Goal: Task Accomplishment & Management: Complete application form

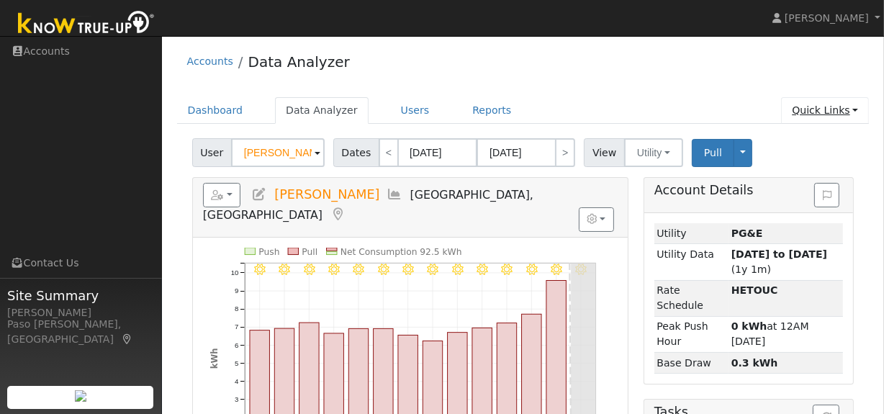
click at [837, 111] on link "Quick Links" at bounding box center [825, 110] width 88 height 27
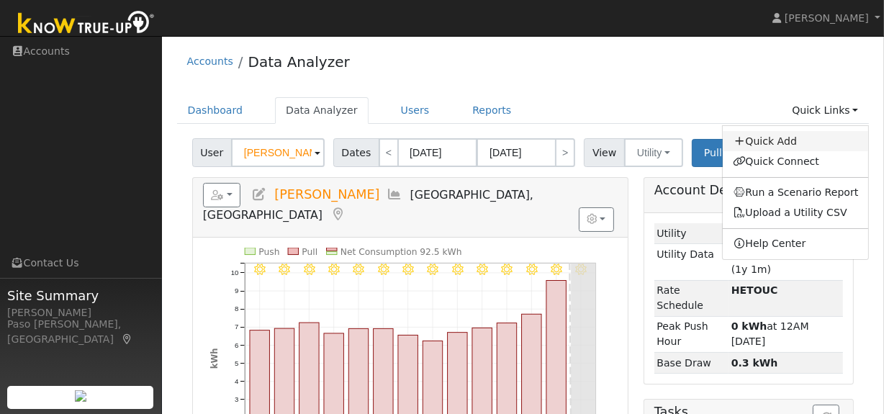
click at [783, 135] on link "Quick Add" at bounding box center [796, 141] width 146 height 20
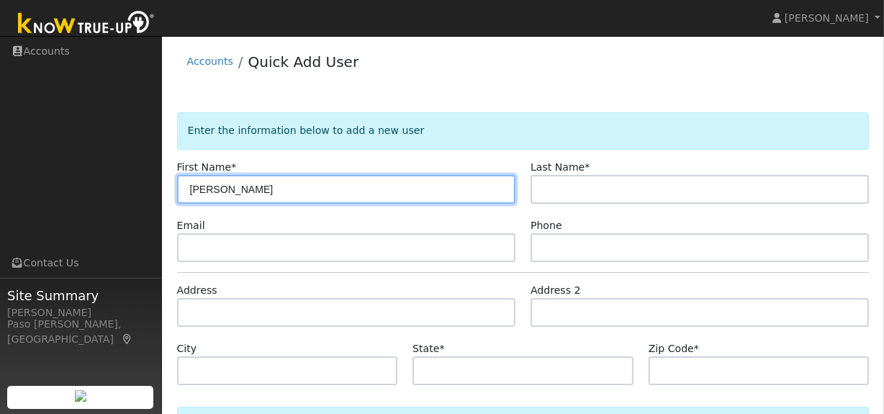
type input "Dan"
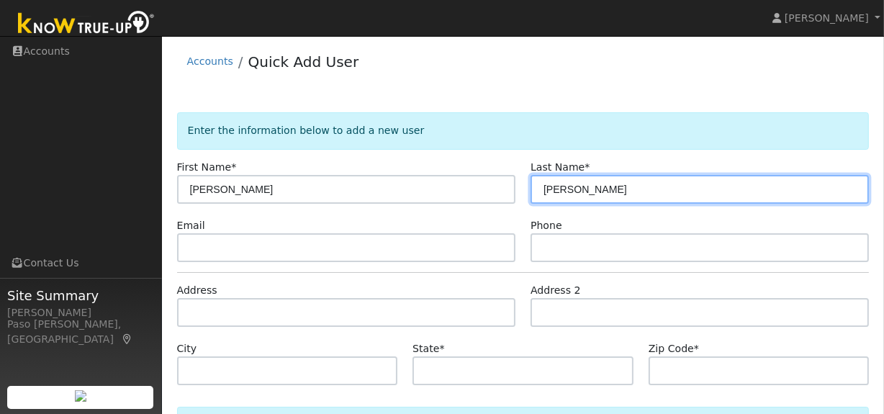
type input "Felder"
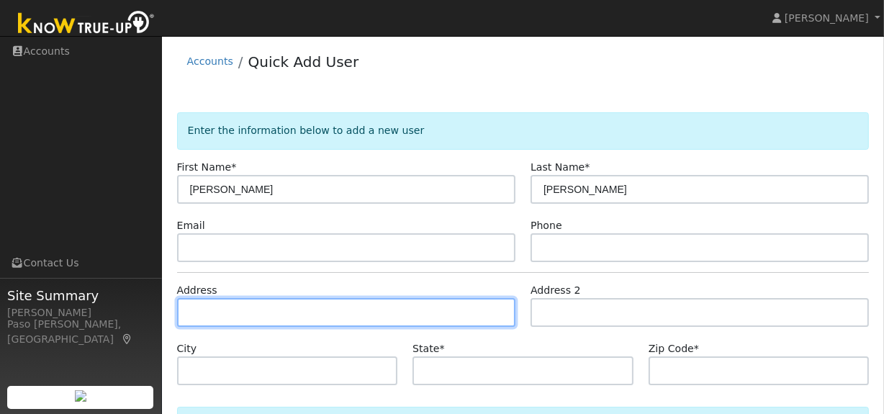
click at [220, 314] on input "text" at bounding box center [346, 312] width 338 height 29
paste input "970 Isabella Way, San Luis Obispo, CA, 93405"
type input "970 Isabella Way"
type input "San Luis Obispo"
type input "CA"
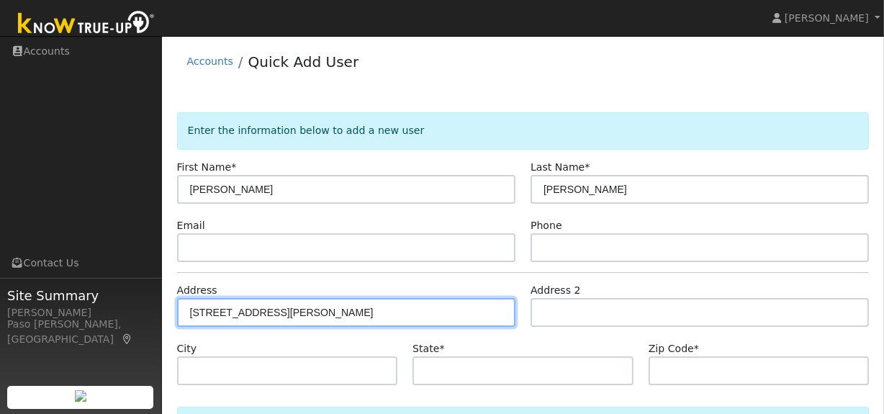
type input "93405"
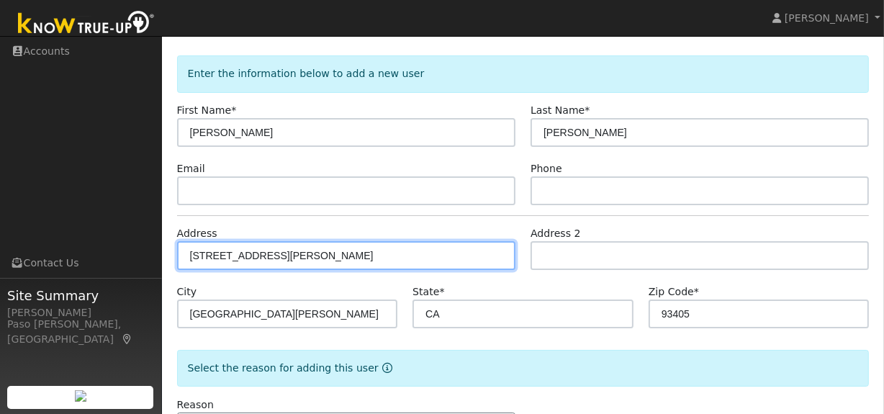
scroll to position [114, 0]
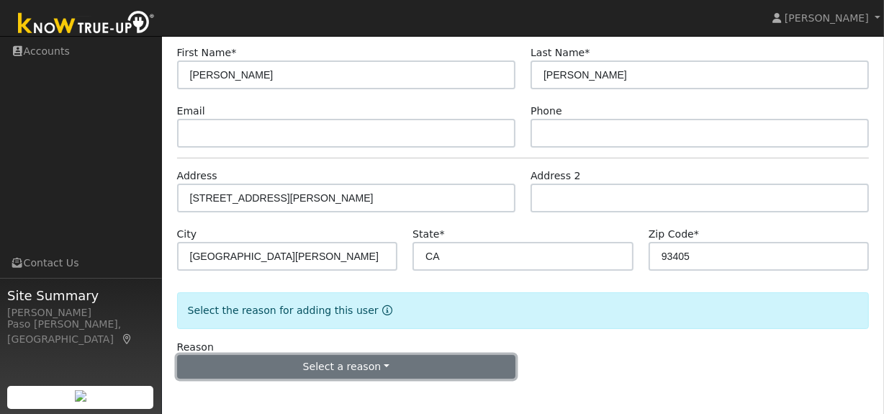
click at [364, 371] on button "Select a reason" at bounding box center [346, 367] width 338 height 24
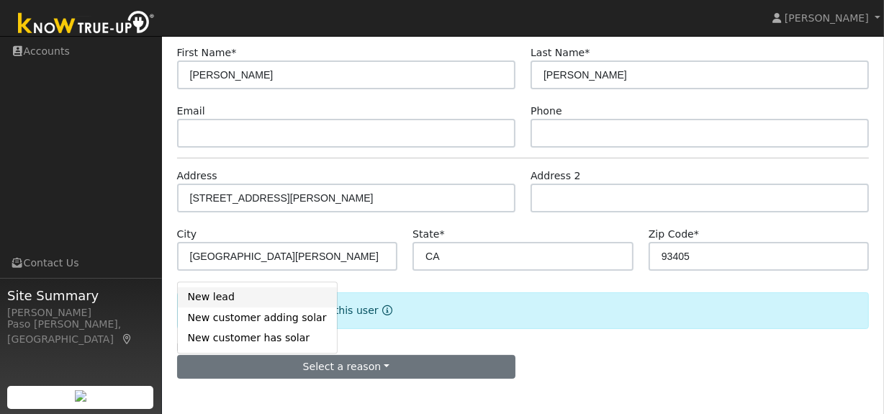
click at [237, 304] on link "New lead" at bounding box center [257, 297] width 159 height 20
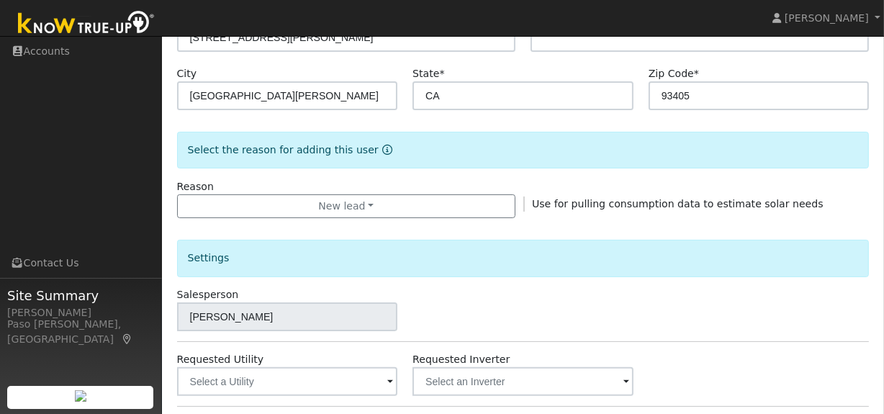
scroll to position [515, 0]
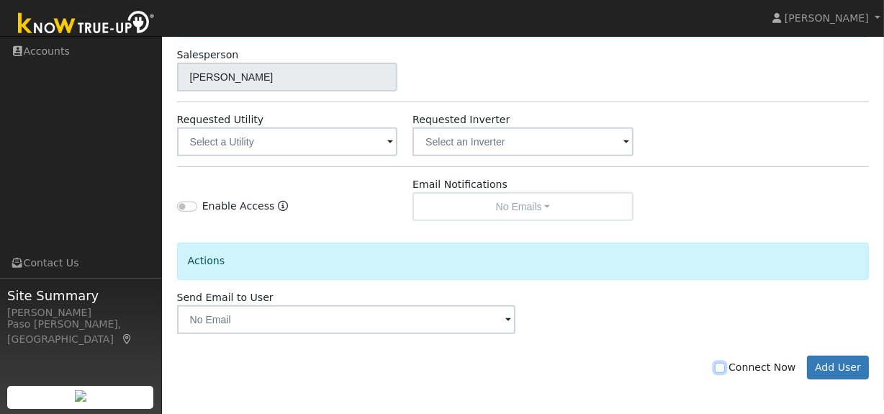
click at [725, 363] on input "Connect Now" at bounding box center [720, 368] width 10 height 10
checkbox input "true"
click at [836, 366] on button "Add User" at bounding box center [838, 367] width 63 height 24
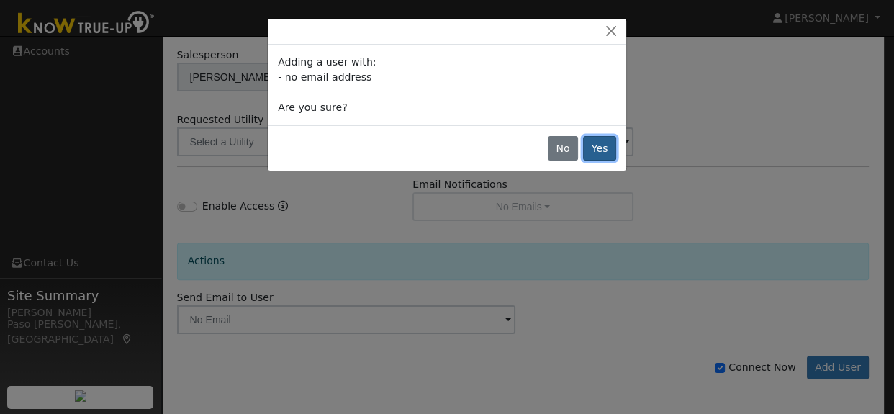
click at [605, 151] on button "Yes" at bounding box center [599, 148] width 33 height 24
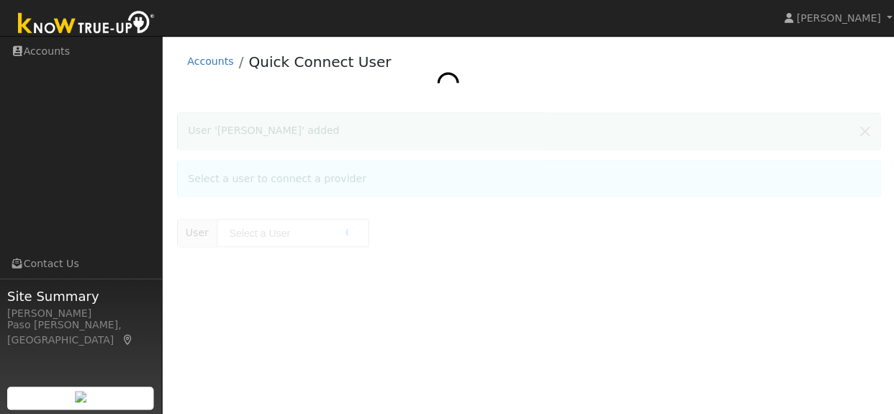
type input "[PERSON_NAME]"
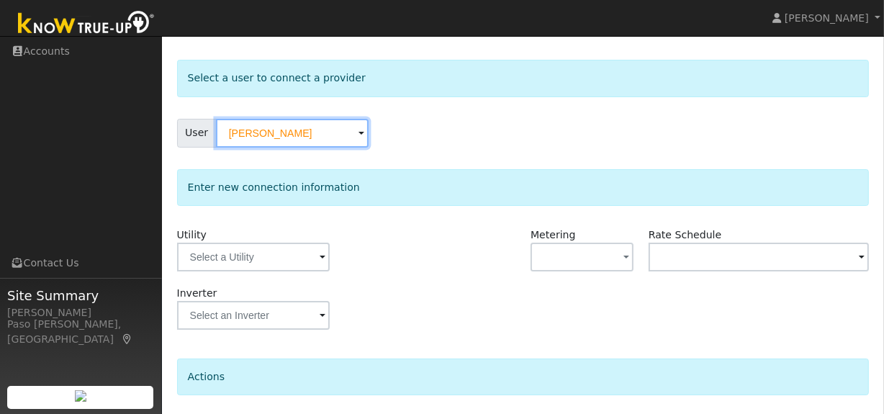
scroll to position [158, 0]
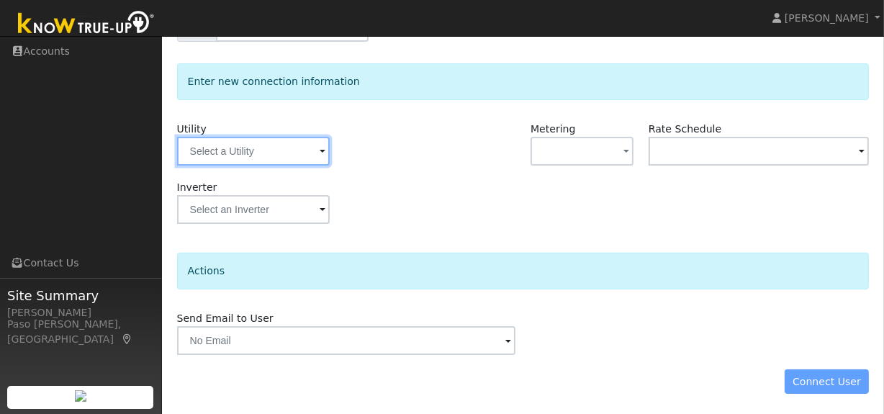
click at [260, 150] on input "text" at bounding box center [253, 151] width 153 height 29
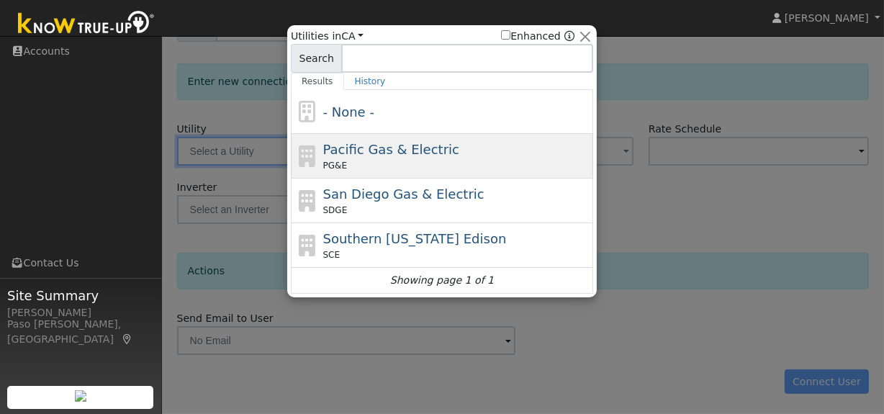
click at [380, 148] on span "Pacific Gas & Electric" at bounding box center [391, 149] width 136 height 15
type input "PG&E"
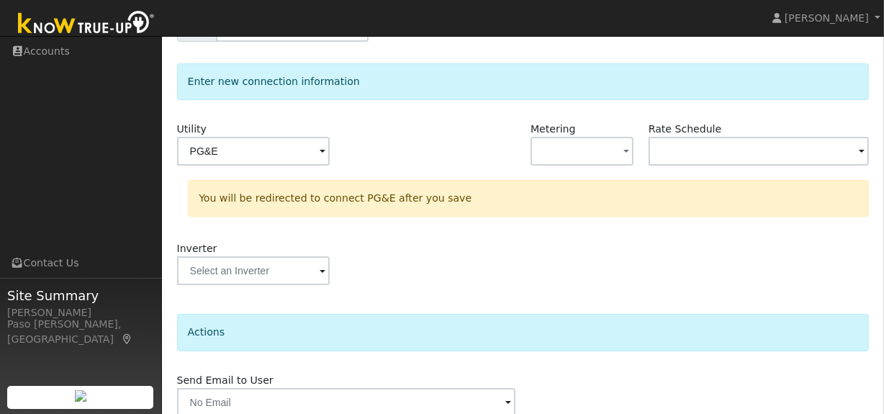
click at [482, 172] on div at bounding box center [464, 151] width 118 height 58
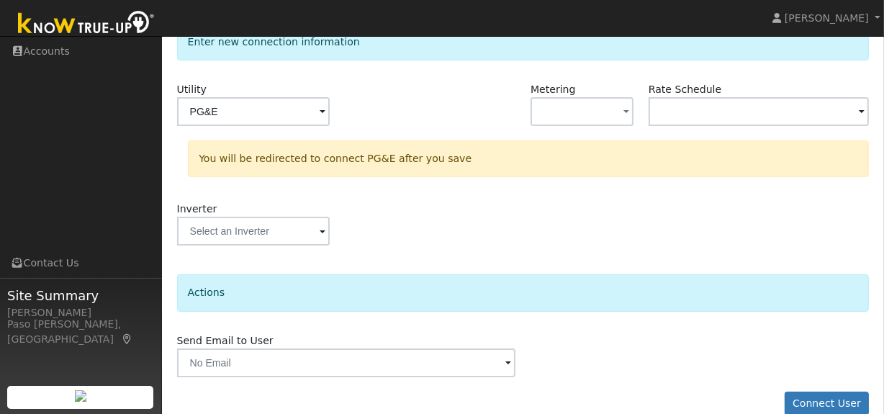
scroll to position [220, 0]
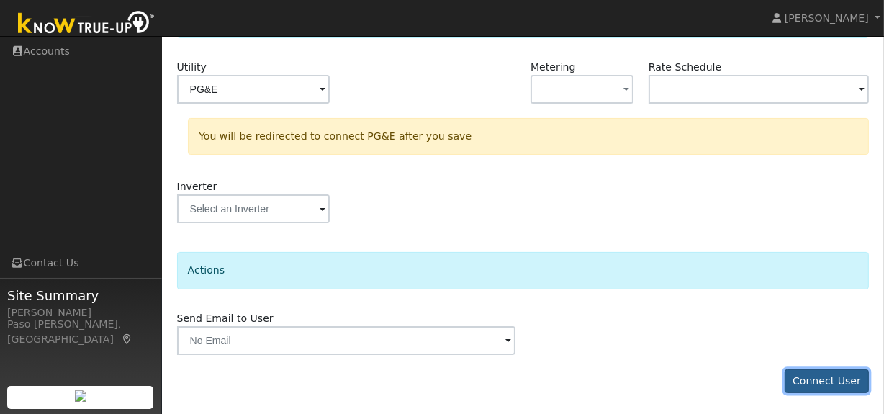
click at [837, 380] on button "Connect User" at bounding box center [826, 381] width 85 height 24
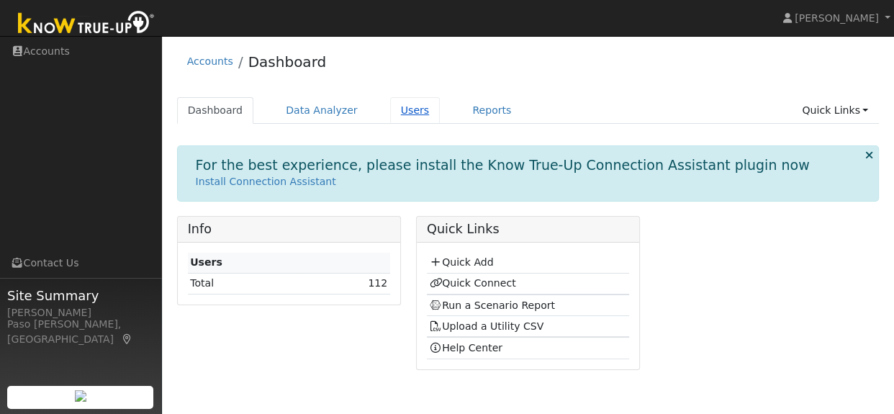
click at [391, 105] on link "Users" at bounding box center [415, 110] width 50 height 27
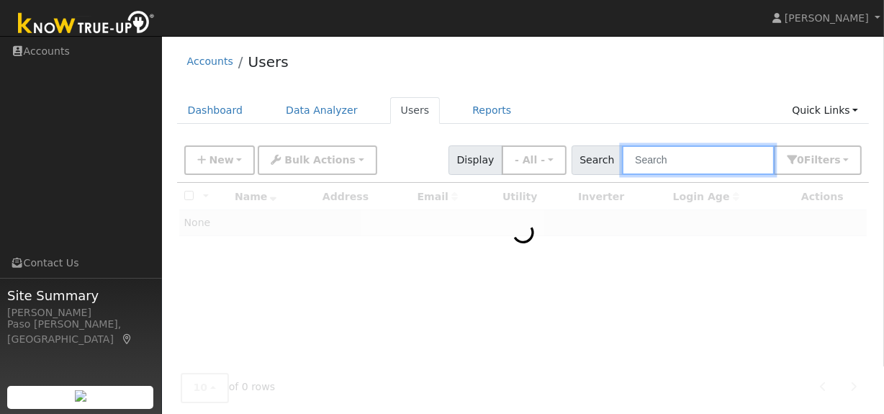
click at [669, 153] on input "text" at bounding box center [698, 160] width 153 height 30
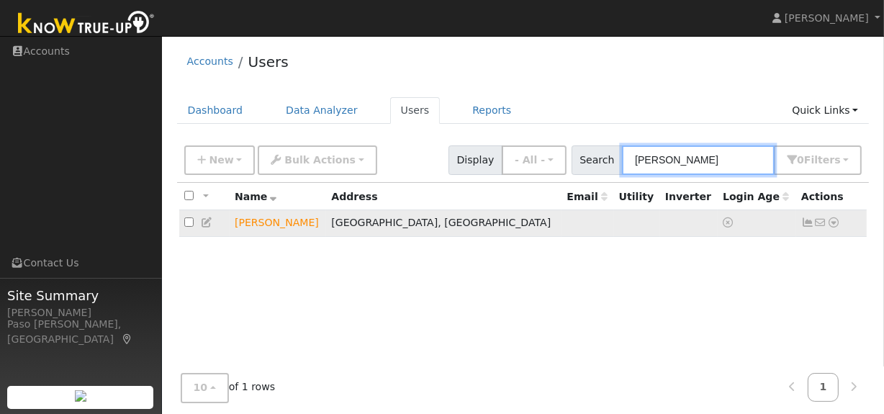
type input "felder"
click at [835, 226] on icon at bounding box center [833, 222] width 13 height 10
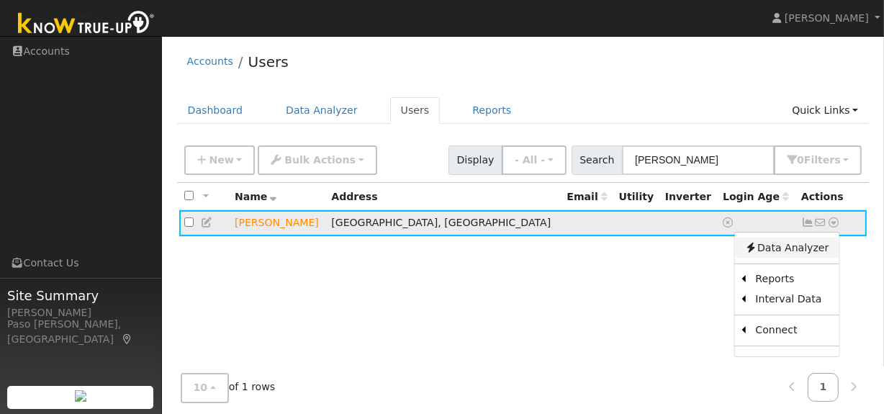
click at [794, 248] on link "Data Analyzer" at bounding box center [786, 247] width 104 height 20
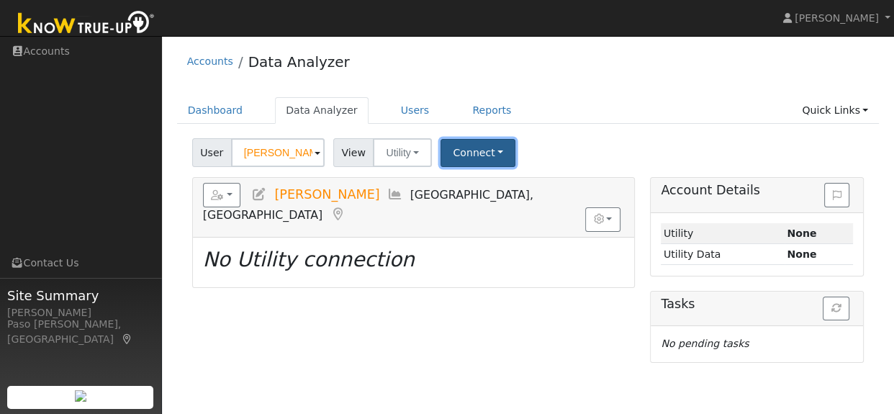
click at [473, 148] on button "Connect" at bounding box center [477, 153] width 75 height 28
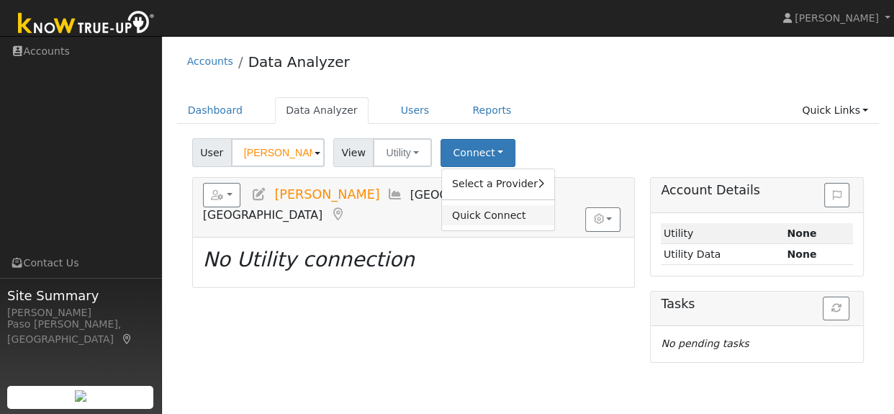
click at [471, 220] on link "Quick Connect" at bounding box center [498, 215] width 112 height 20
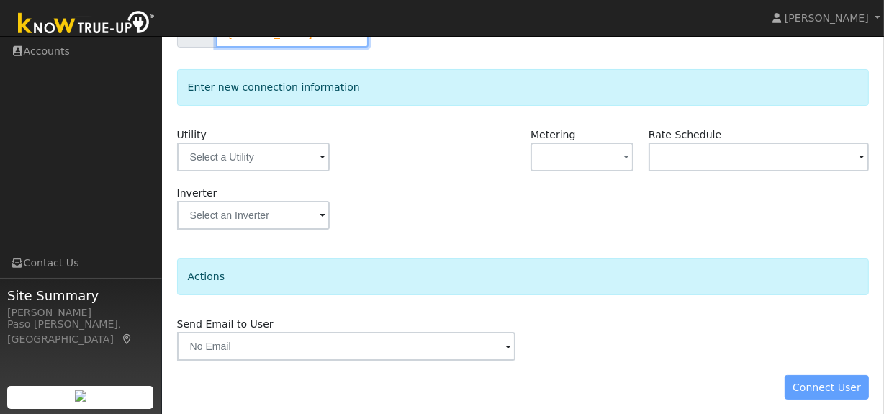
scroll to position [158, 0]
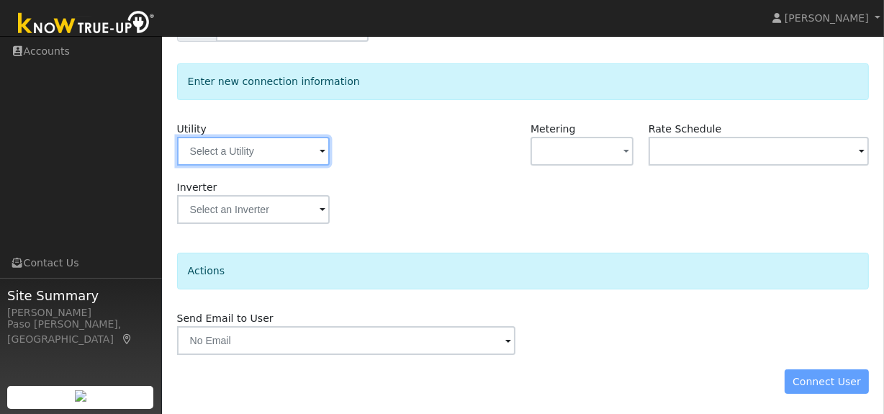
click at [251, 141] on input "text" at bounding box center [253, 151] width 153 height 29
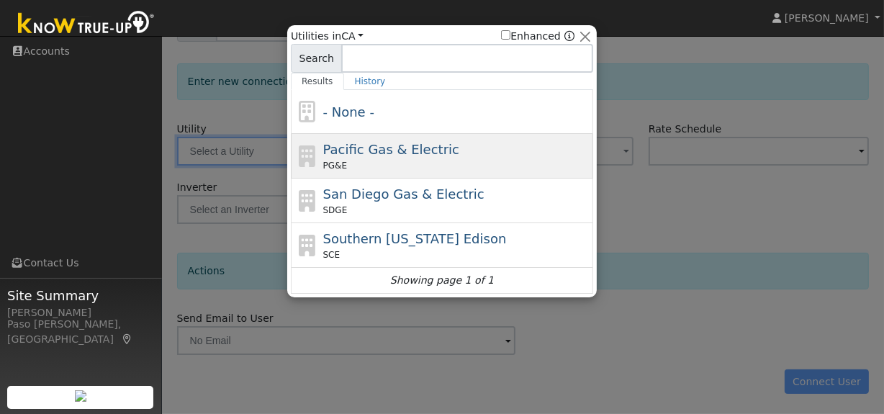
click at [359, 151] on span "Pacific Gas & Electric" at bounding box center [391, 149] width 136 height 15
type input "PG&E"
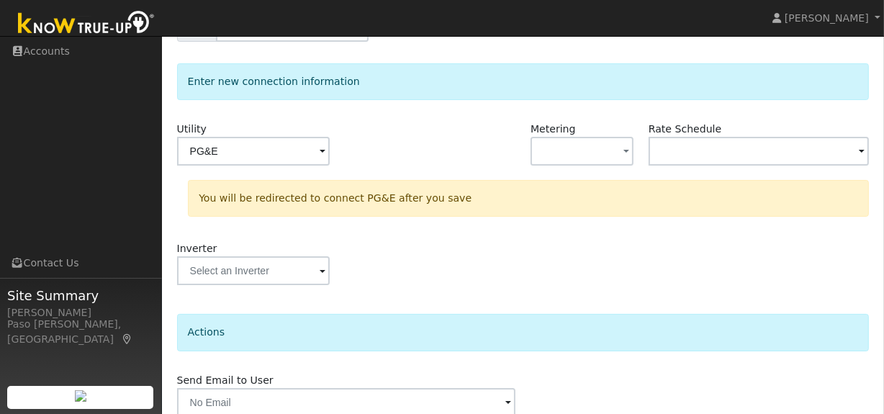
click at [477, 169] on div at bounding box center [464, 151] width 118 height 58
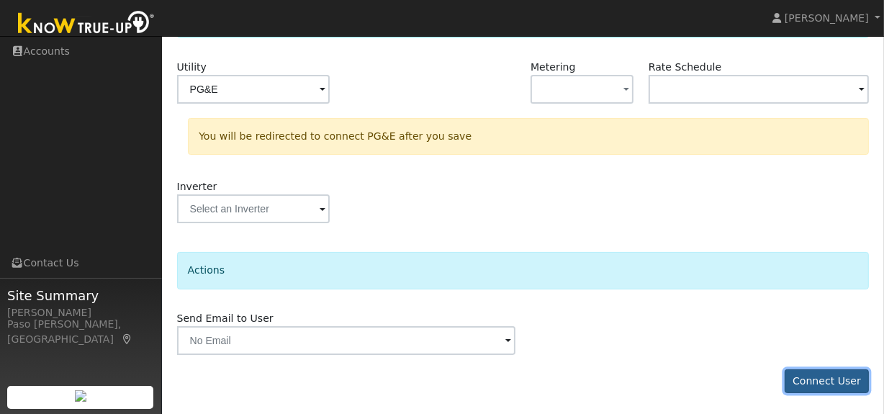
click at [829, 376] on button "Connect User" at bounding box center [826, 381] width 85 height 24
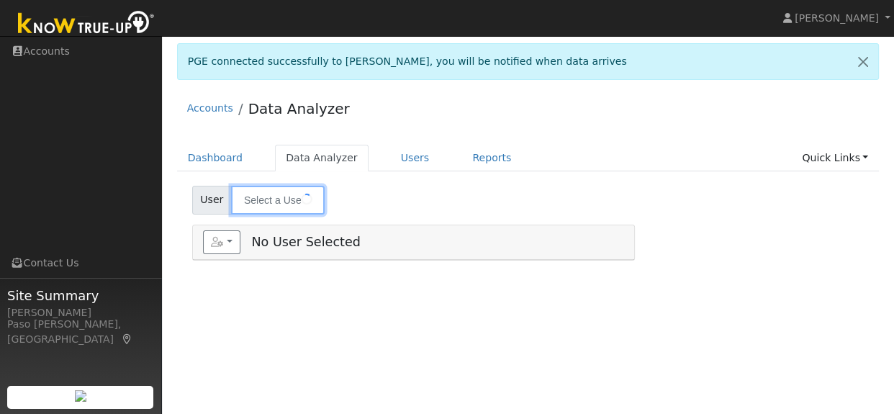
type input "[PERSON_NAME]"
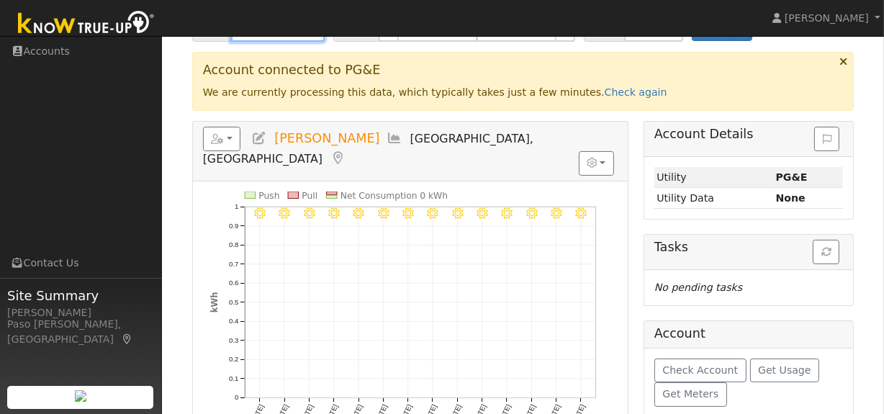
scroll to position [196, 0]
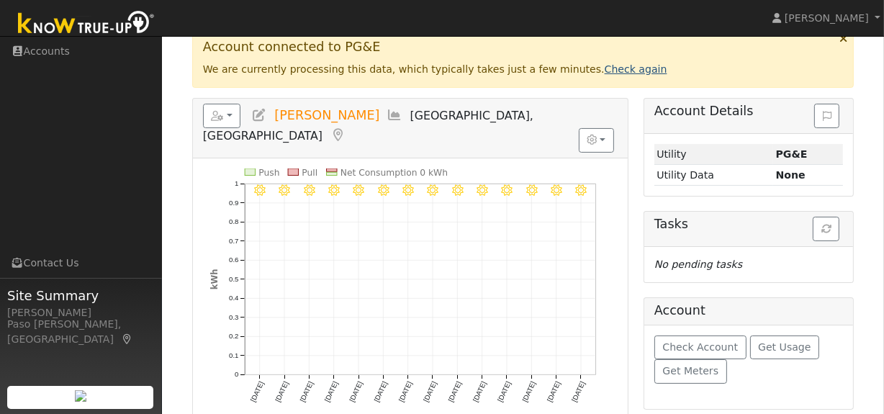
click at [604, 66] on link "Check again" at bounding box center [635, 69] width 63 height 12
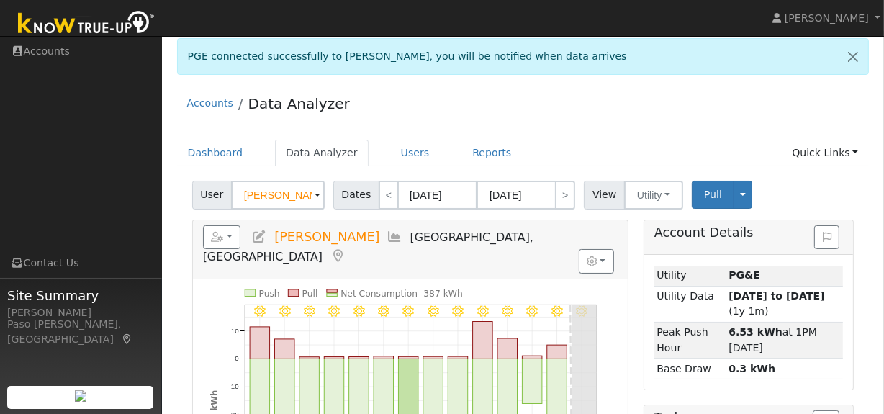
scroll to position [0, 0]
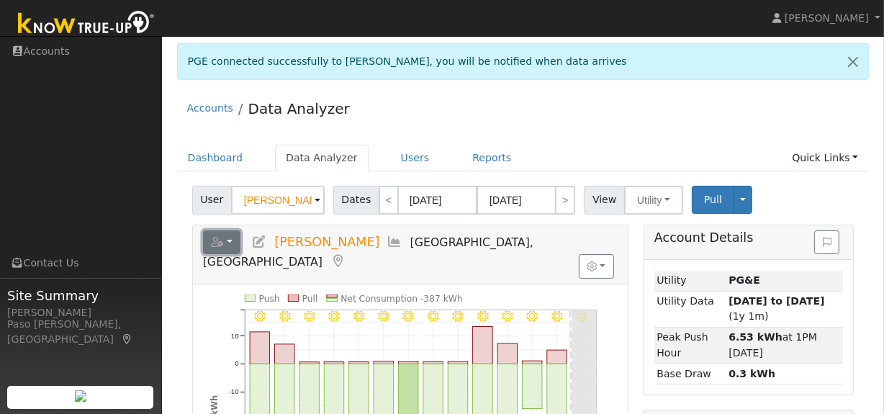
click at [226, 245] on button "button" at bounding box center [222, 242] width 38 height 24
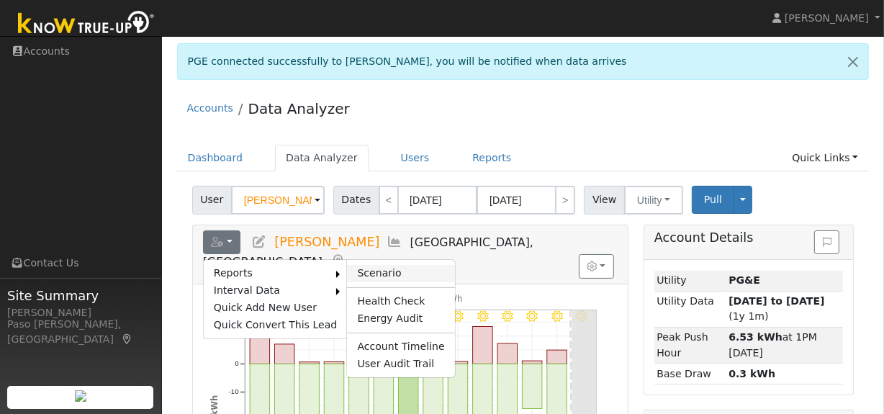
click at [369, 268] on link "Scenario" at bounding box center [400, 273] width 107 height 17
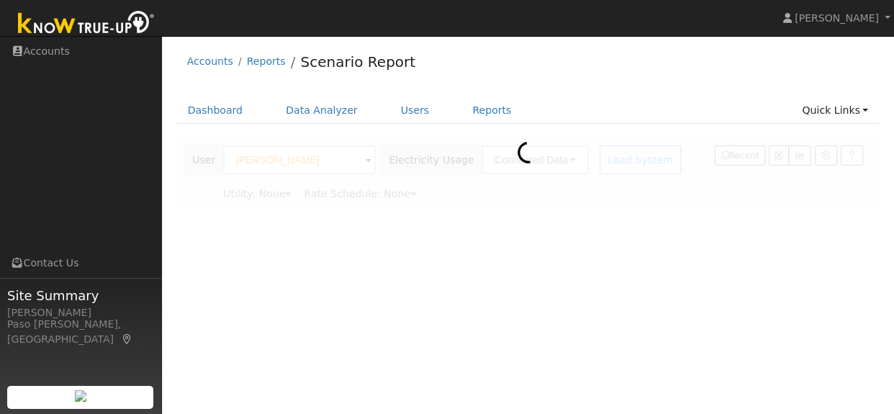
type input "Pacific Gas & Electric"
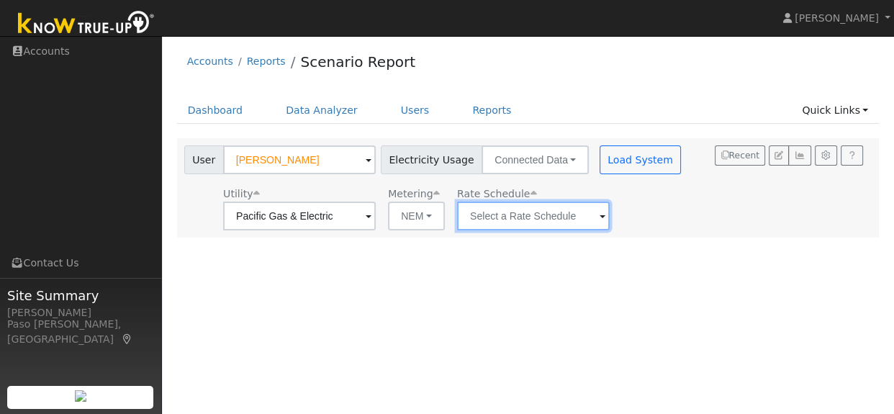
click at [547, 217] on input "text" at bounding box center [533, 215] width 153 height 29
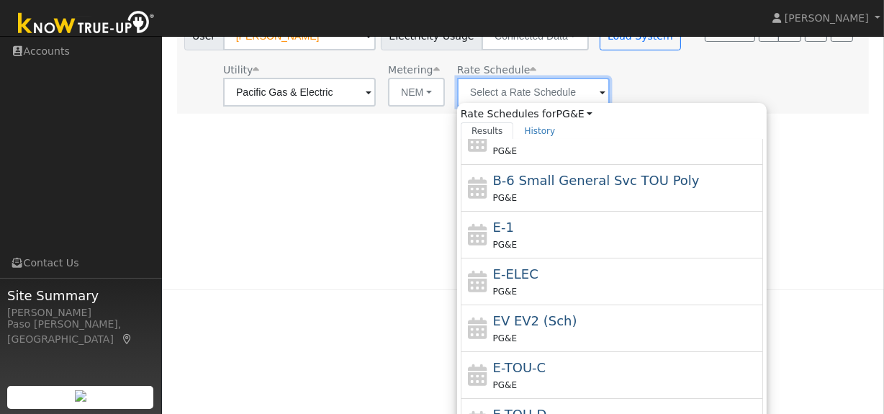
scroll to position [125, 0]
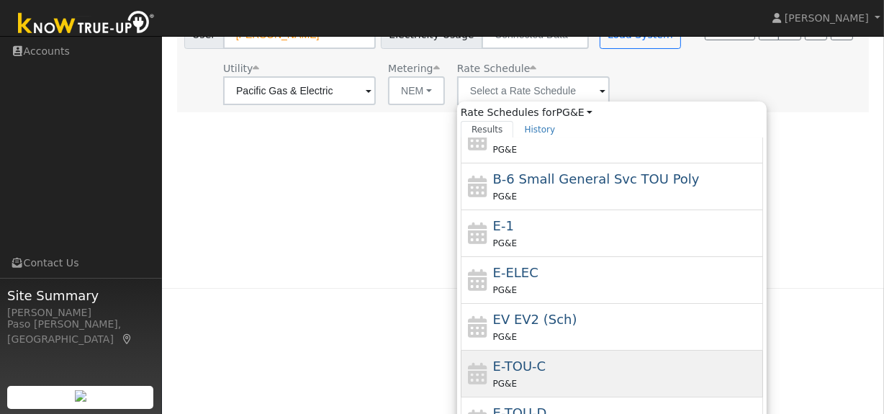
click at [565, 368] on div "E-TOU-C PG&E" at bounding box center [626, 373] width 267 height 35
type input "E-TOU-C"
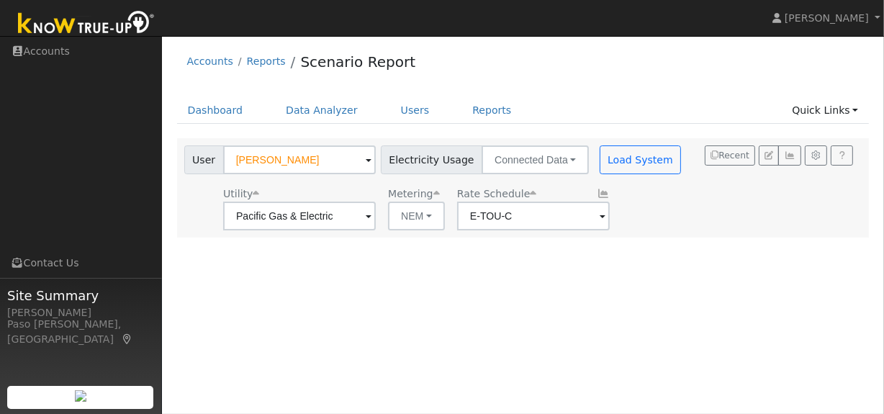
scroll to position [0, 0]
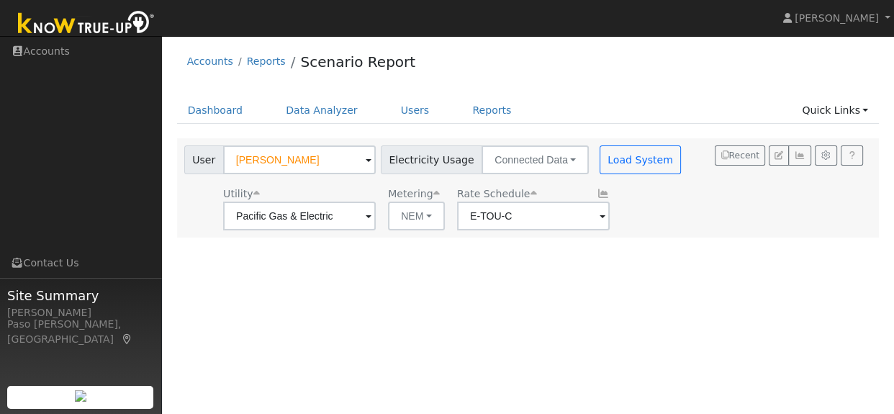
click at [522, 287] on div "User Profile First name Last name Email Email Notifications No Emails No Emails…" at bounding box center [528, 225] width 732 height 378
click at [608, 163] on button "Load System" at bounding box center [640, 159] width 82 height 29
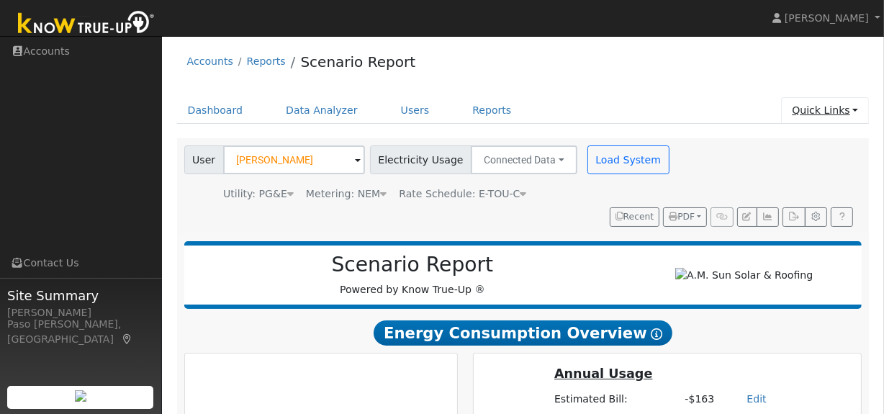
click at [828, 110] on link "Quick Links" at bounding box center [825, 110] width 88 height 27
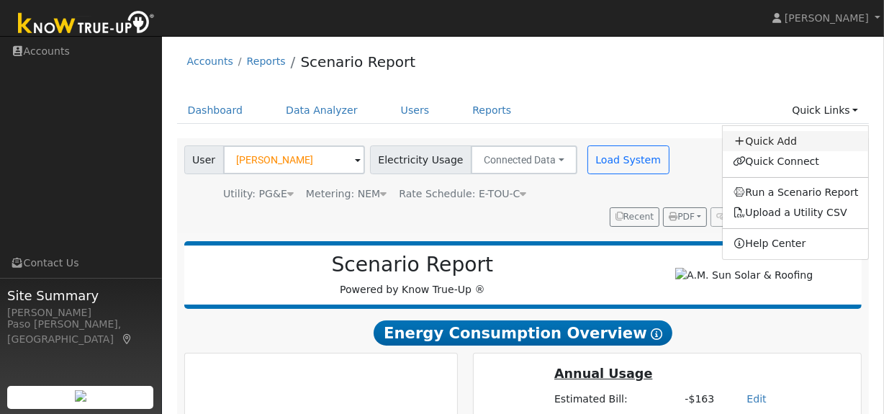
click at [759, 140] on link "Quick Add" at bounding box center [796, 141] width 146 height 20
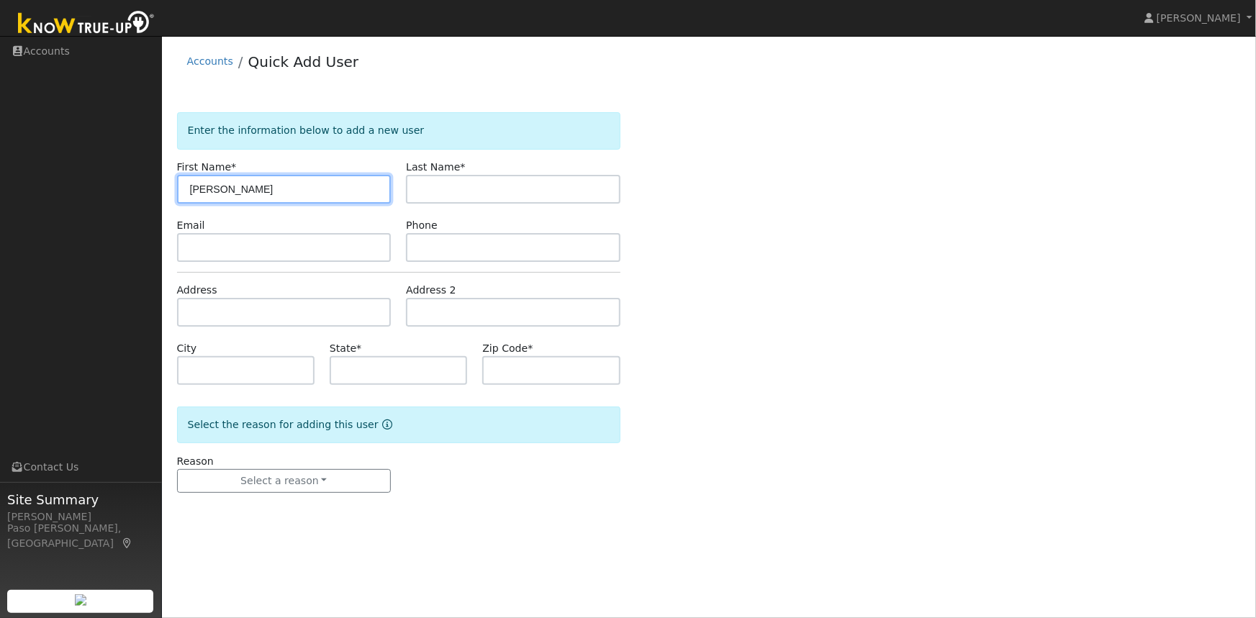
type input "[PERSON_NAME]"
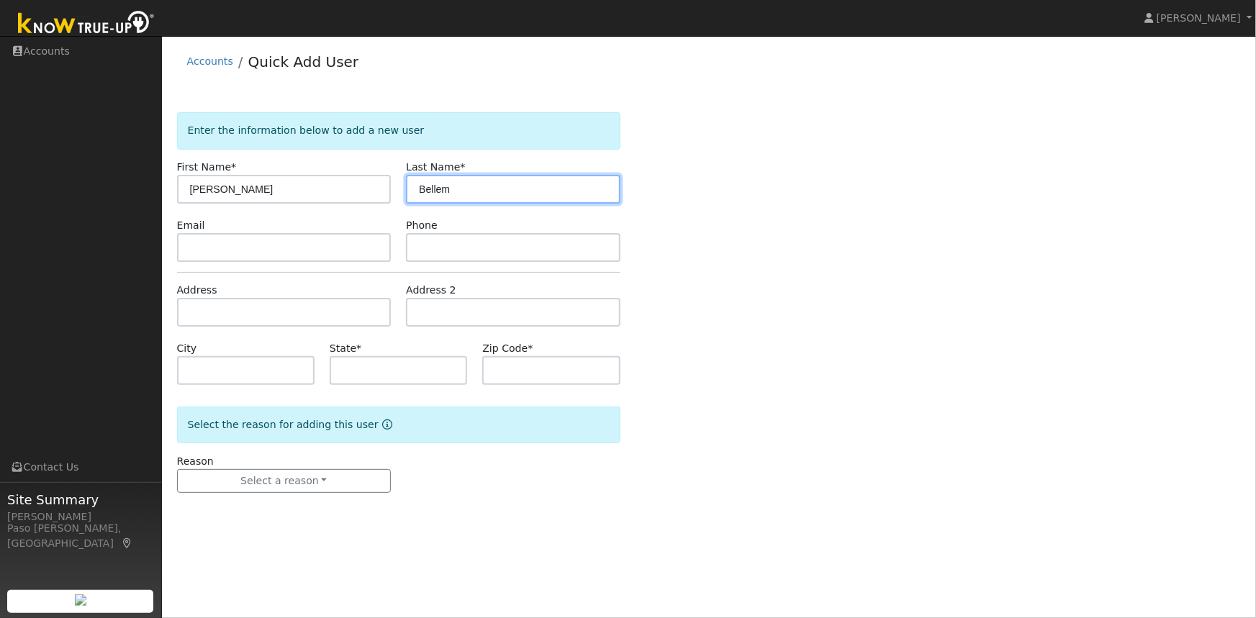
type input "Bellem"
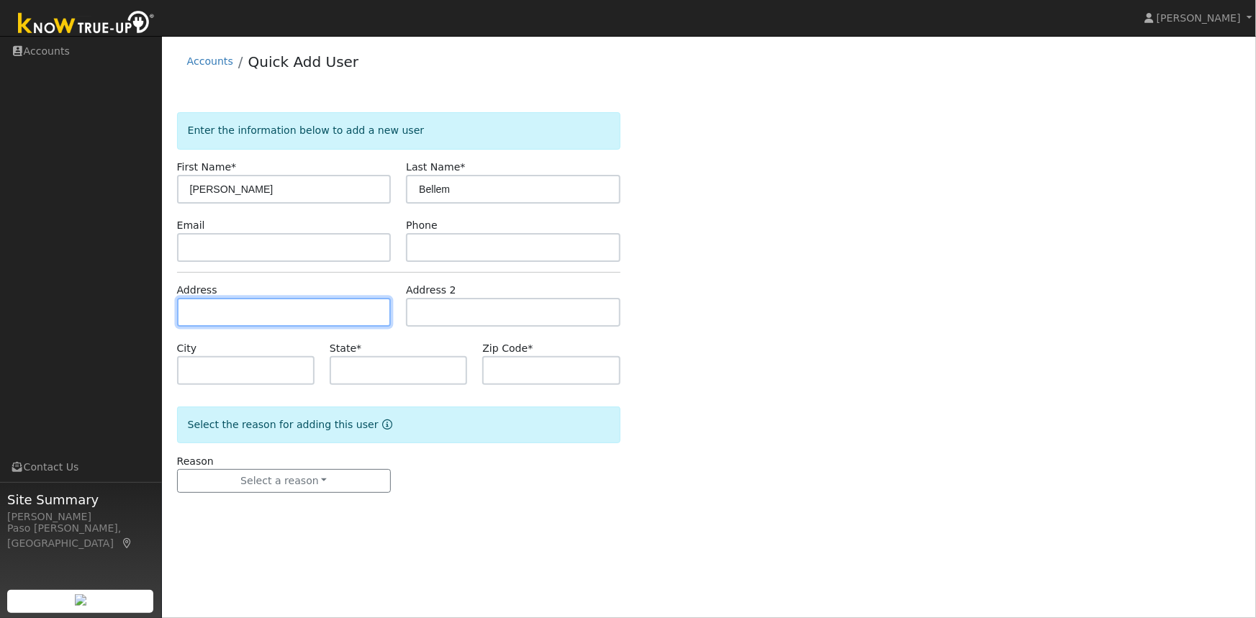
click at [243, 314] on input "text" at bounding box center [284, 312] width 214 height 29
click at [240, 307] on input "text" at bounding box center [284, 312] width 214 height 29
paste input "665 Valley Oak Road, Solvang, California 93463"
type input "665 Valley Oak Road"
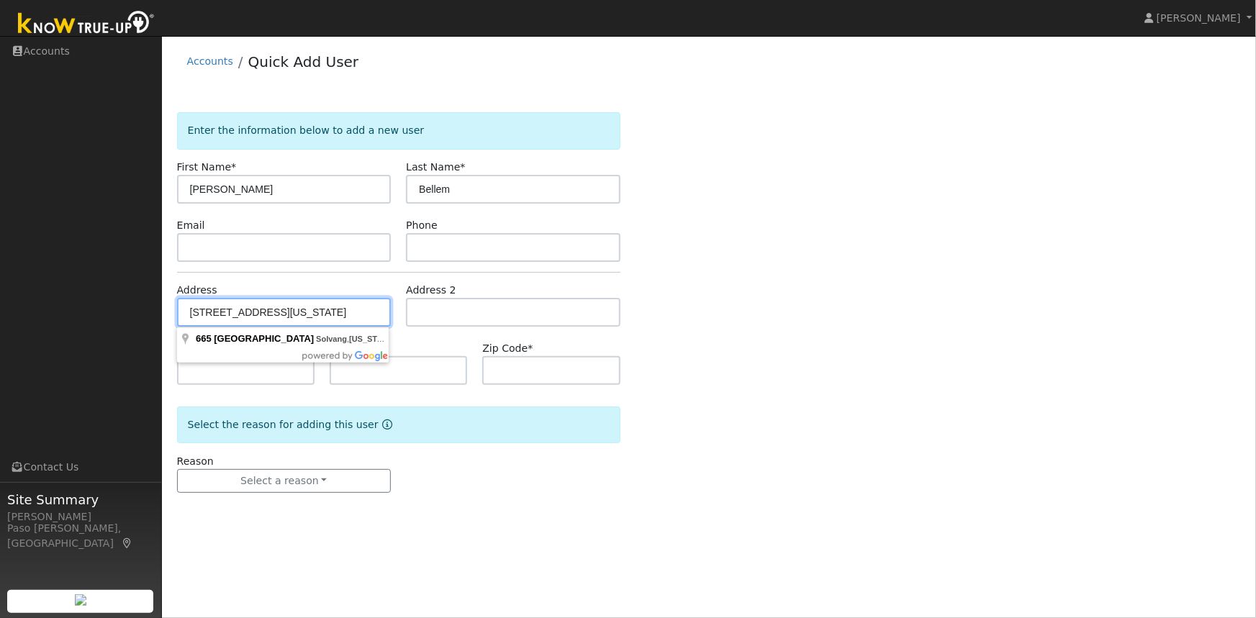
type input "Solvang"
type input "CA"
type input "93463"
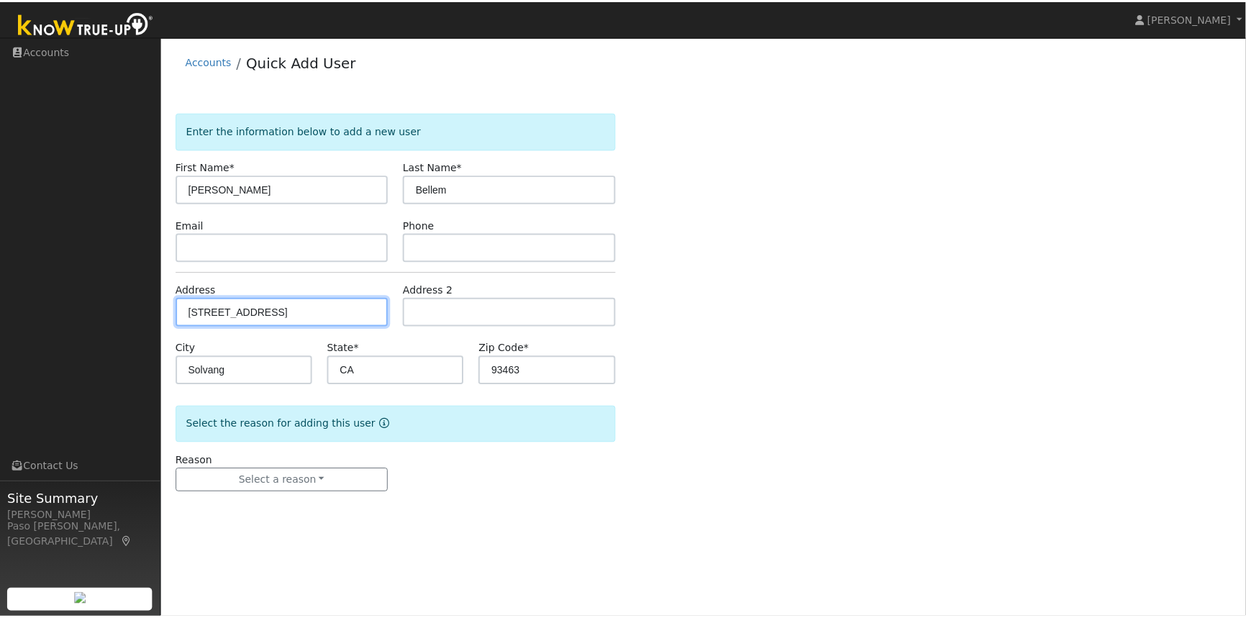
scroll to position [0, 0]
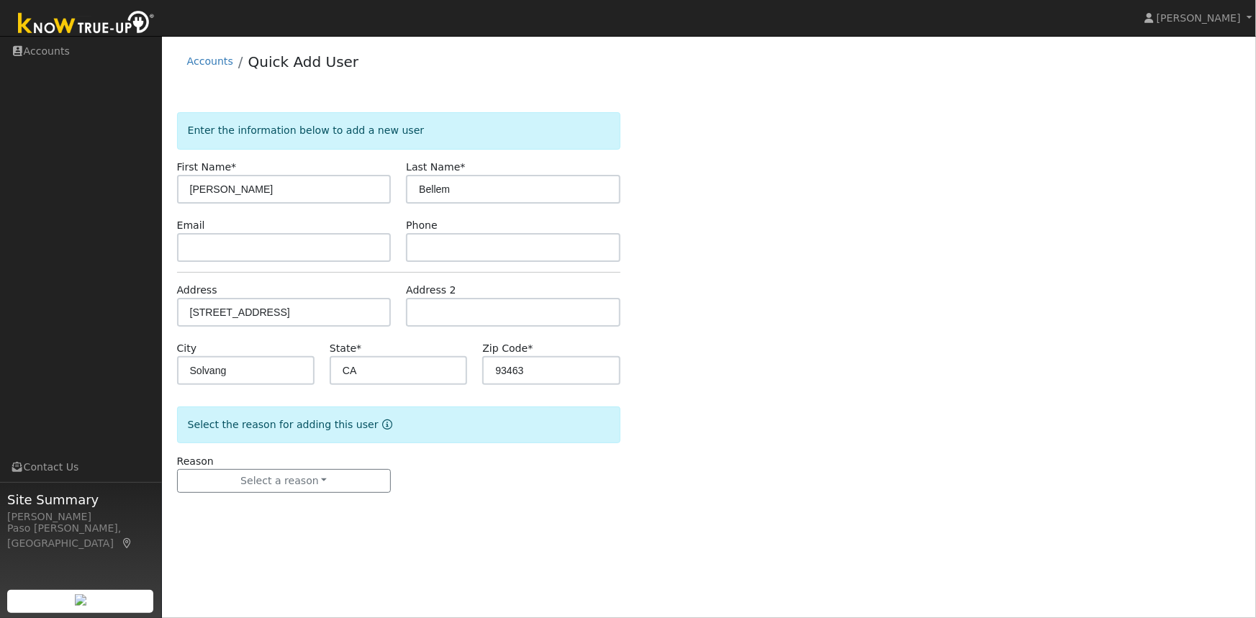
click at [741, 361] on div "Enter the information below to add a new user First Name * Brian Last Name * Be…" at bounding box center [709, 316] width 1064 height 409
click at [246, 413] on button "Select a reason" at bounding box center [284, 481] width 214 height 24
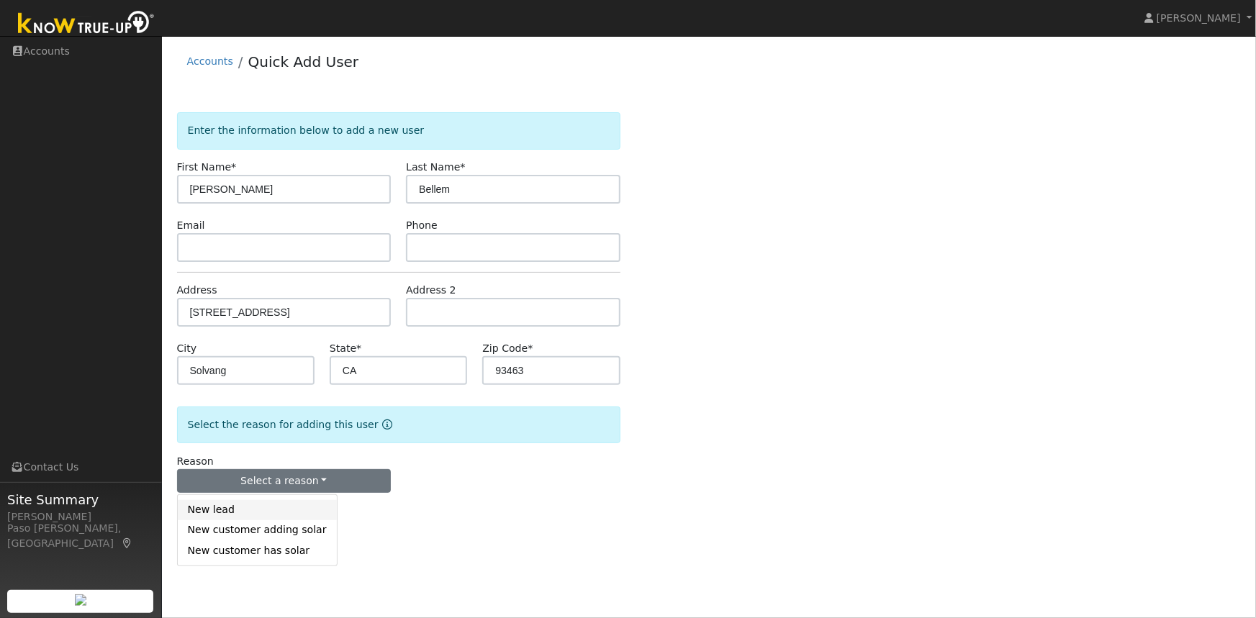
click at [235, 413] on link "New lead" at bounding box center [257, 510] width 159 height 20
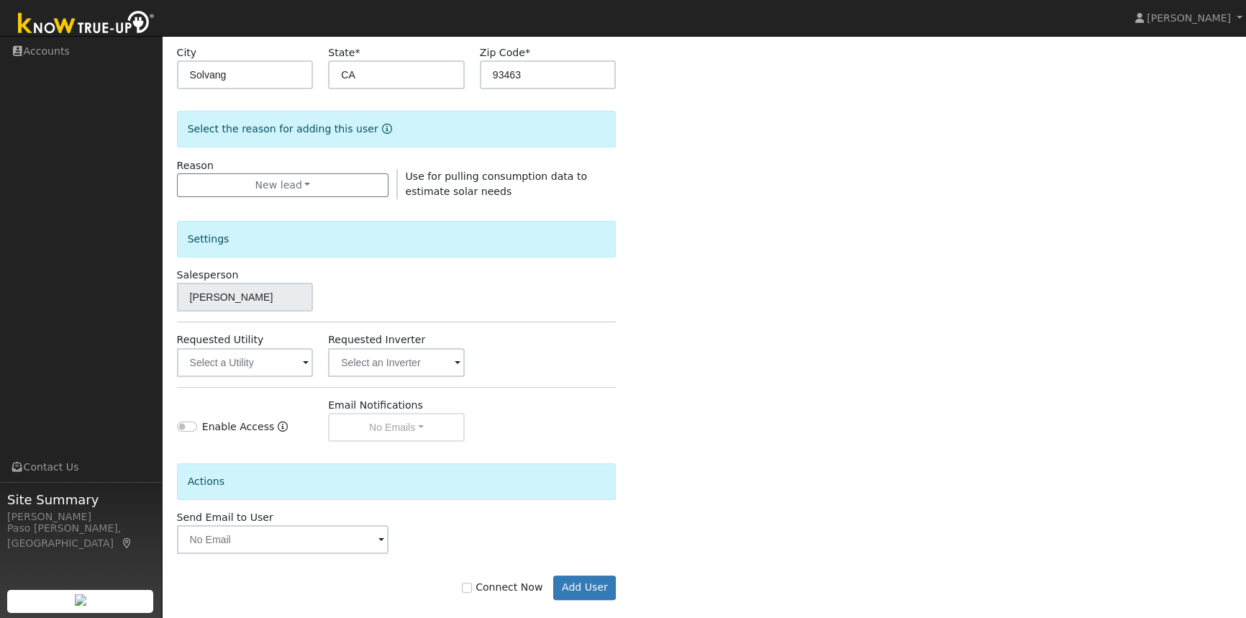
scroll to position [312, 0]
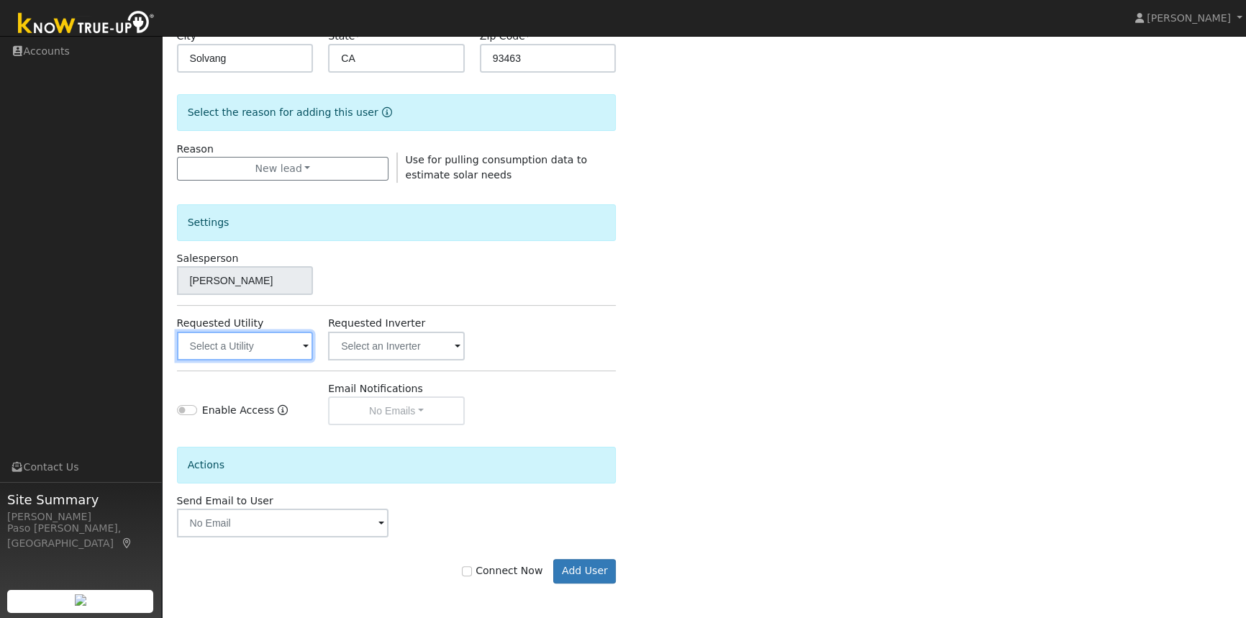
click at [268, 347] on input "text" at bounding box center [245, 346] width 137 height 29
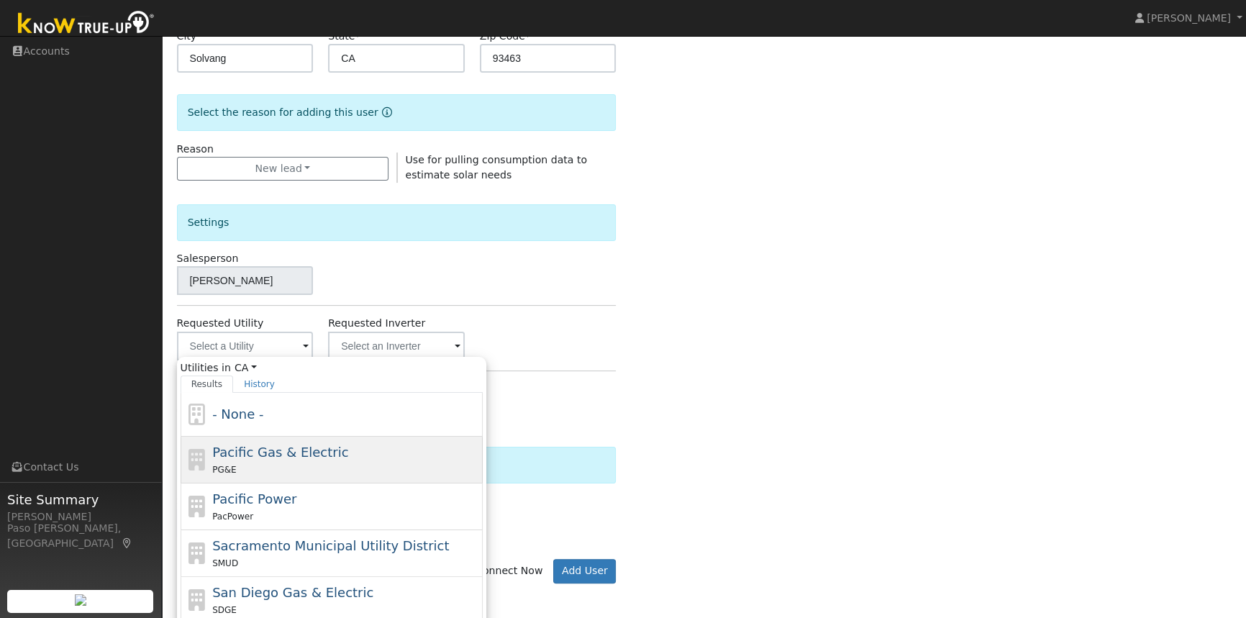
click at [266, 413] on span "Pacific Gas & Electric" at bounding box center [280, 452] width 136 height 15
type input "Pacific Gas & Electric"
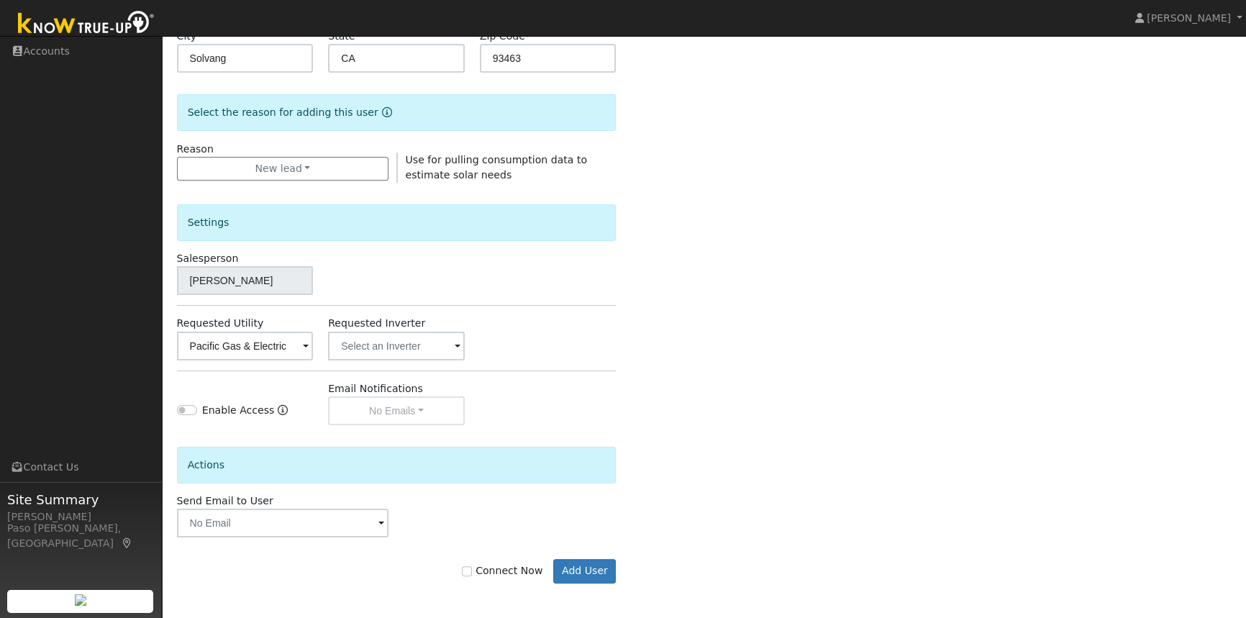
click at [625, 380] on div "Enter the information below to add a new user First Name * Brian Last Name * Be…" at bounding box center [704, 206] width 1055 height 812
click at [472, 413] on input "Connect Now" at bounding box center [467, 571] width 10 height 10
checkbox input "true"
click at [588, 413] on button "Add User" at bounding box center [584, 571] width 63 height 24
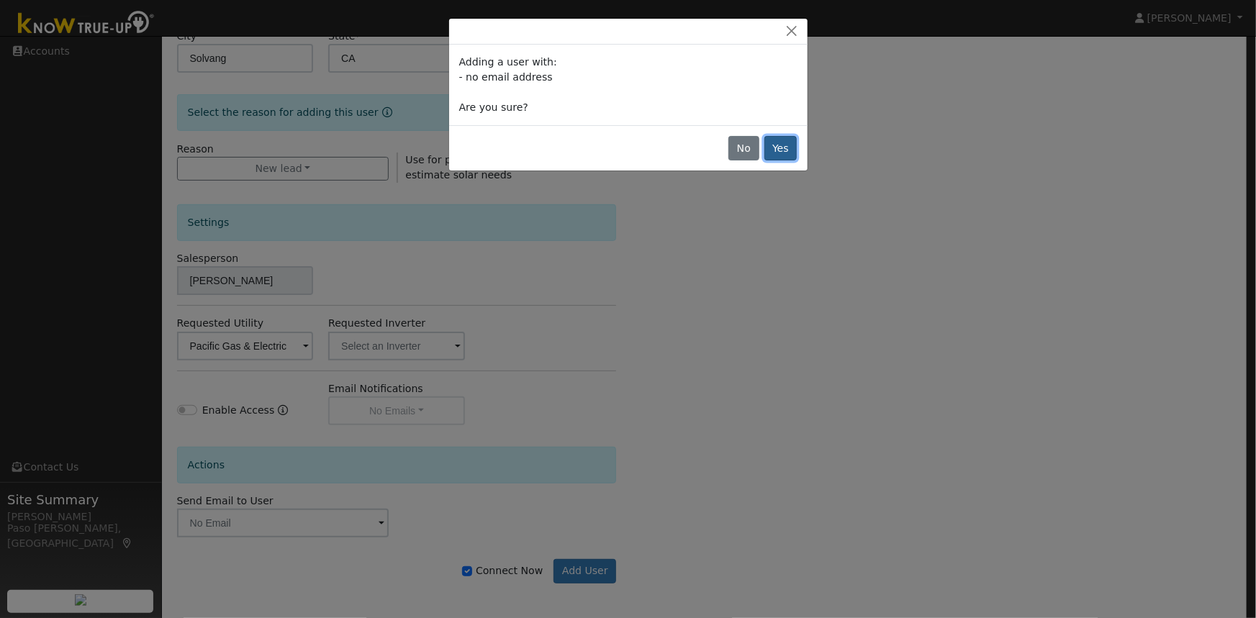
click at [780, 144] on button "Yes" at bounding box center [780, 148] width 33 height 24
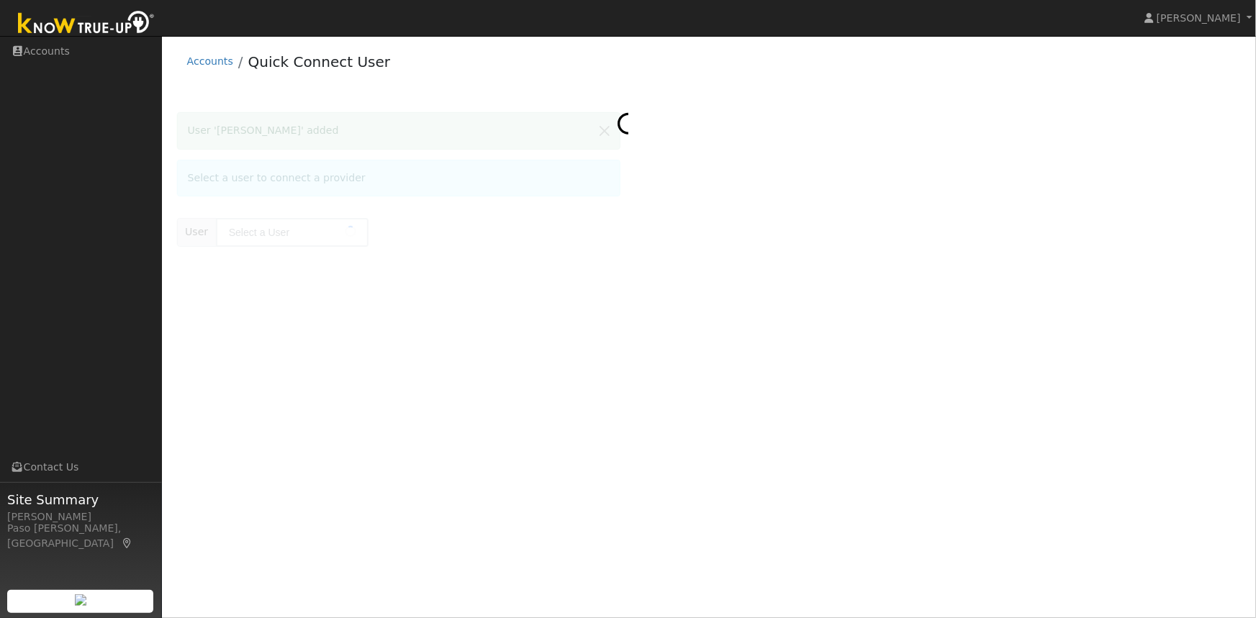
type input "[PERSON_NAME]"
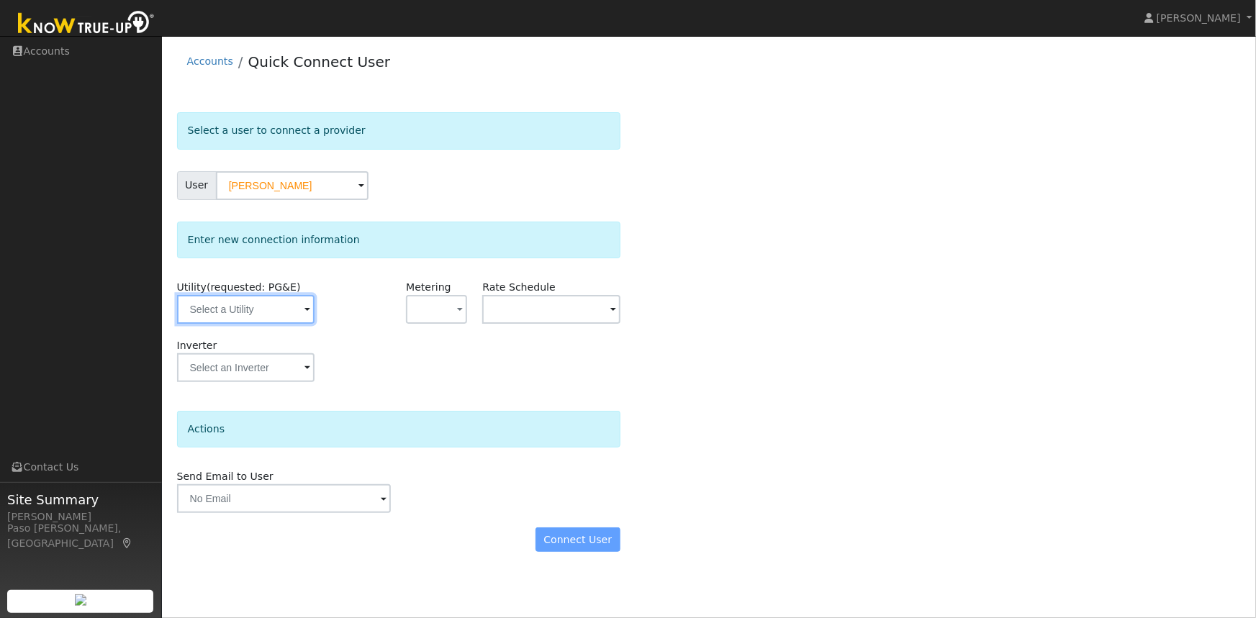
click at [266, 302] on input "text" at bounding box center [245, 309] width 137 height 29
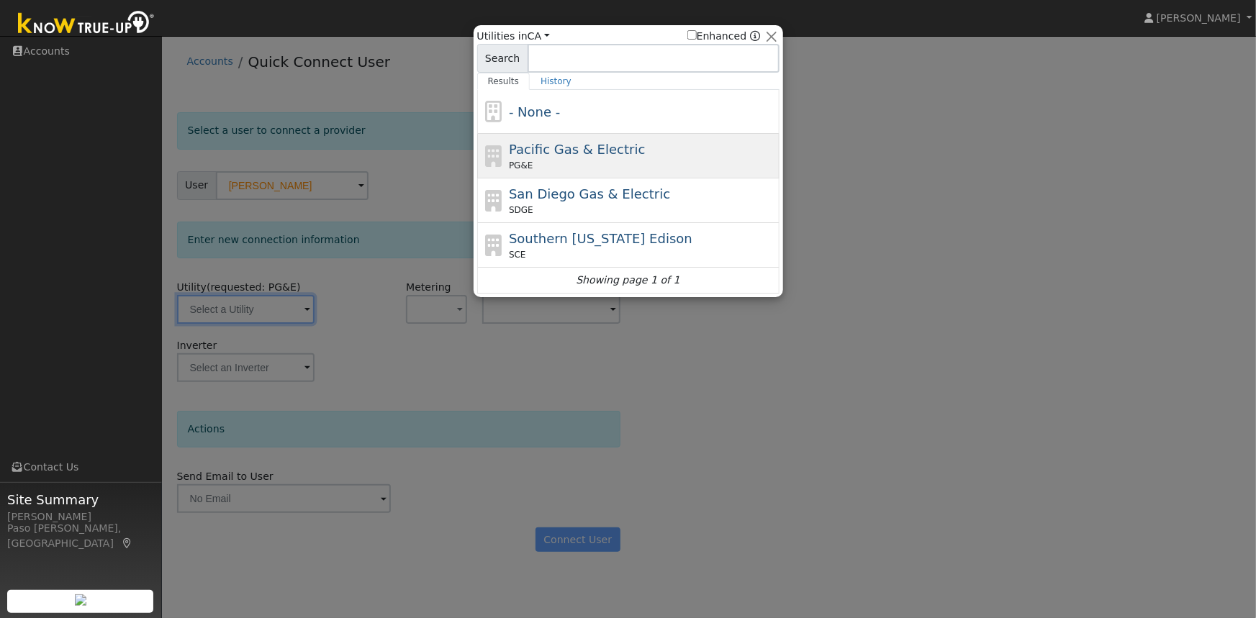
click at [589, 145] on span "Pacific Gas & Electric" at bounding box center [577, 149] width 136 height 15
type input "PG&E"
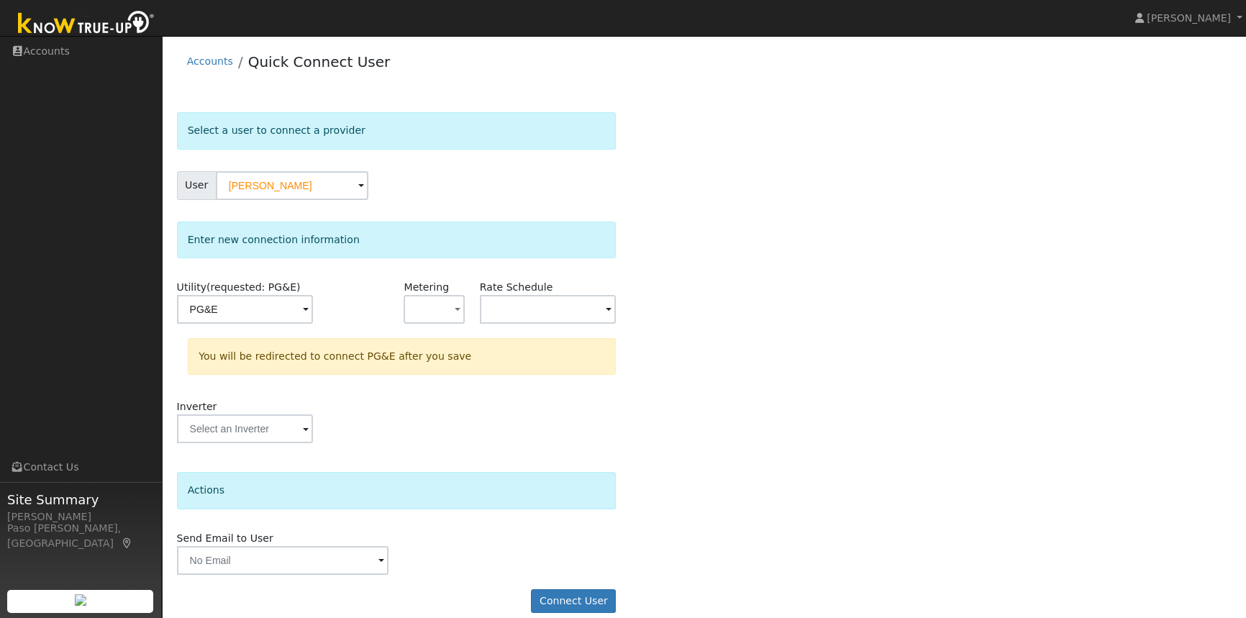
click at [722, 315] on div "Select a user to connect a provider User Brian Bellem Account Default Account D…" at bounding box center [704, 369] width 1055 height 515
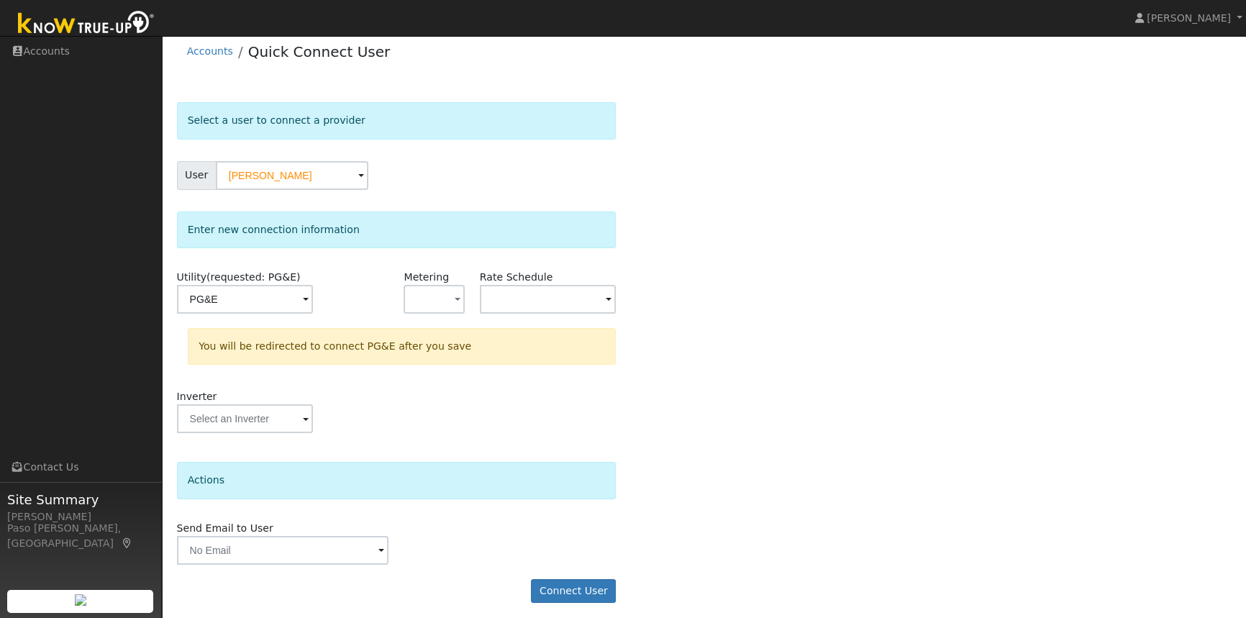
scroll to position [16, 0]
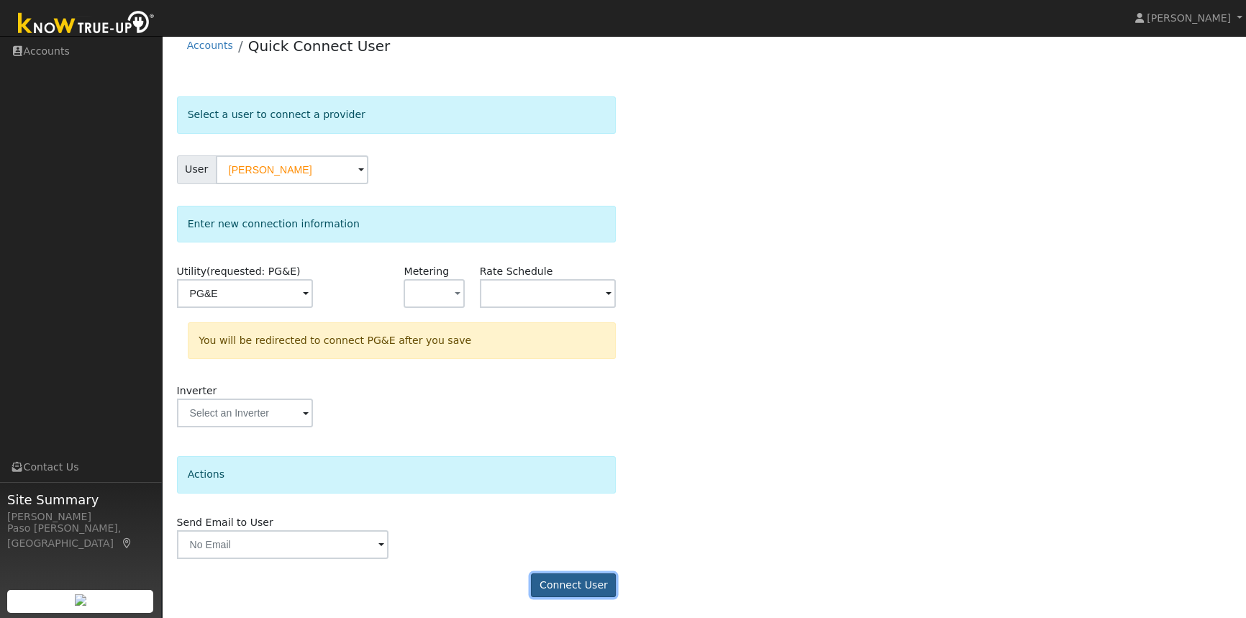
drag, startPoint x: 575, startPoint y: 583, endPoint x: 626, endPoint y: 614, distance: 59.7
click at [575, 583] on button "Connect User" at bounding box center [573, 586] width 85 height 24
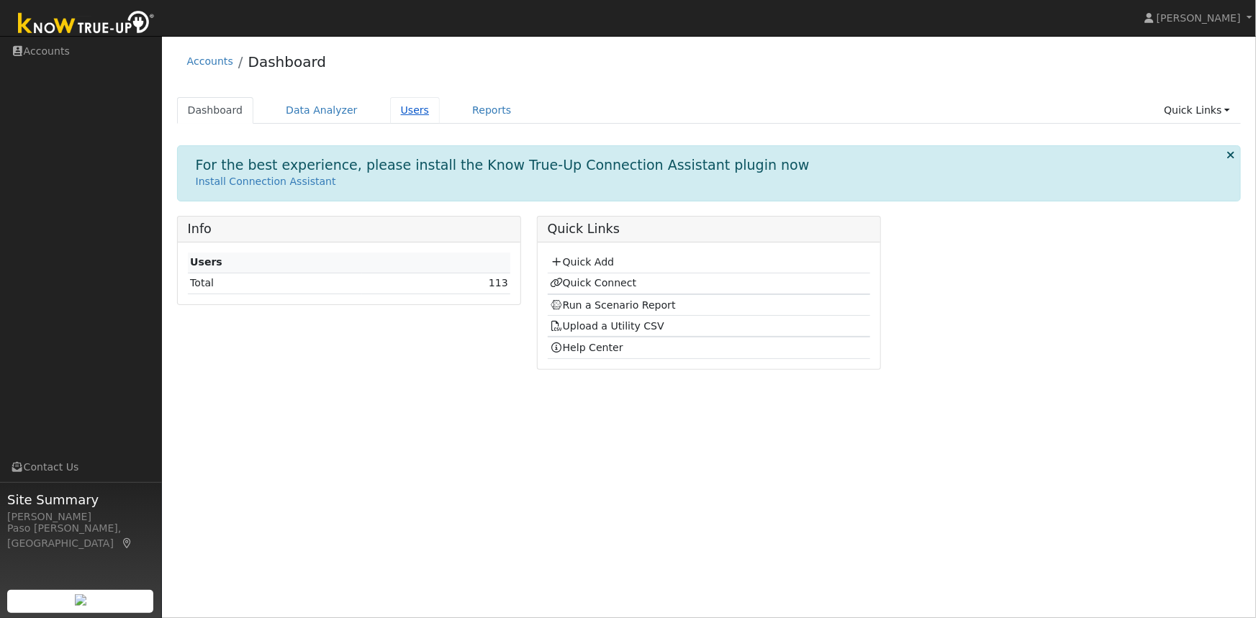
click at [397, 111] on link "Users" at bounding box center [415, 110] width 50 height 27
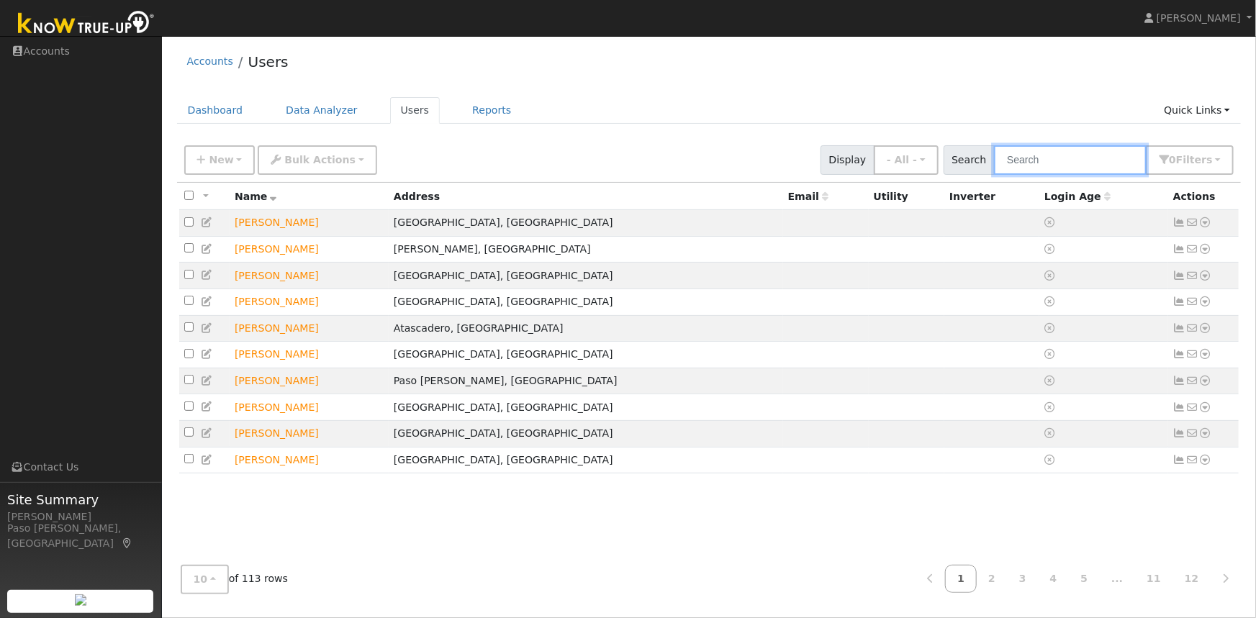
click at [1050, 164] on input "text" at bounding box center [1070, 160] width 153 height 30
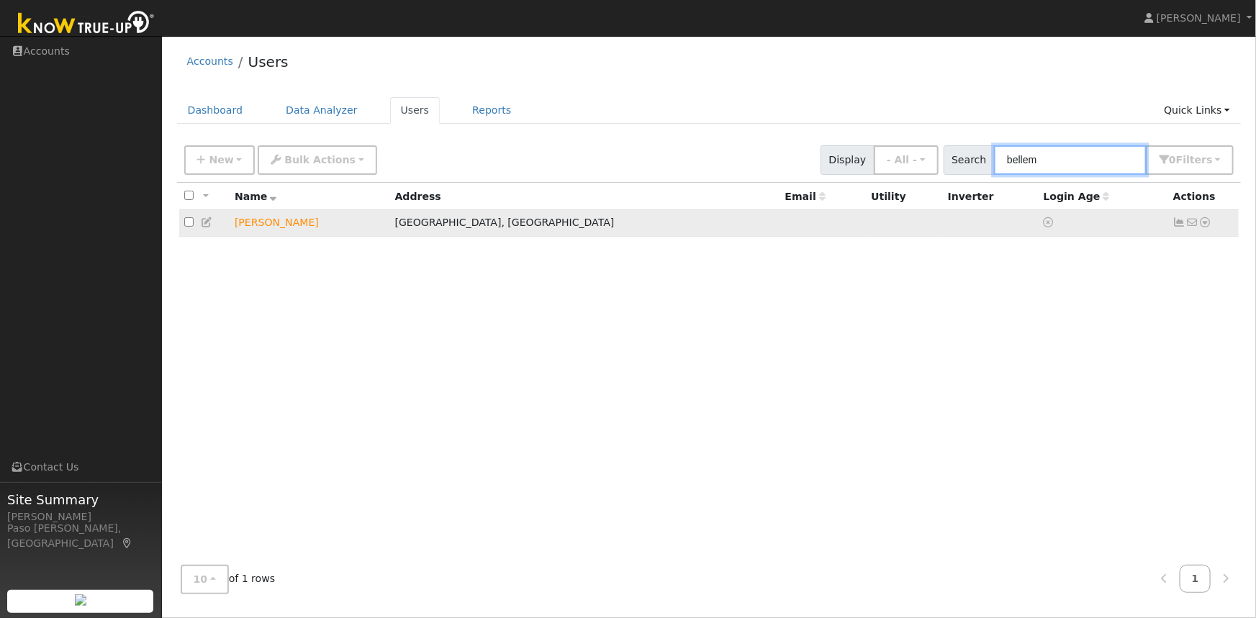
type input "bellem"
click at [1205, 223] on icon at bounding box center [1205, 222] width 13 height 10
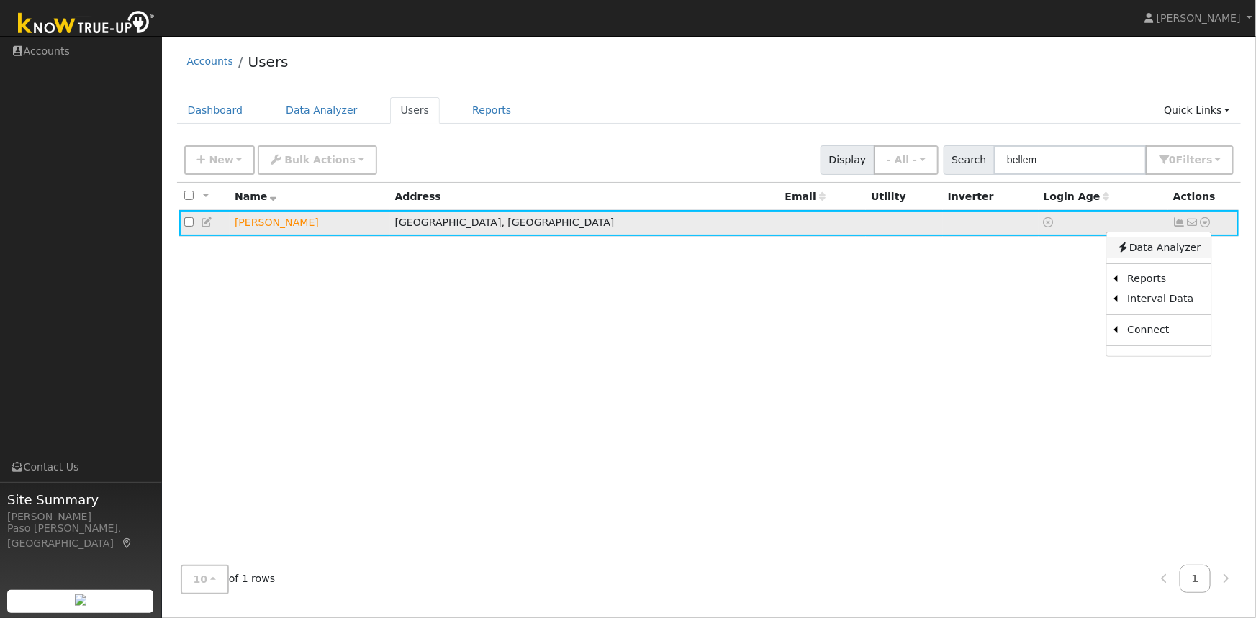
click at [1151, 251] on link "Data Analyzer" at bounding box center [1158, 247] width 104 height 20
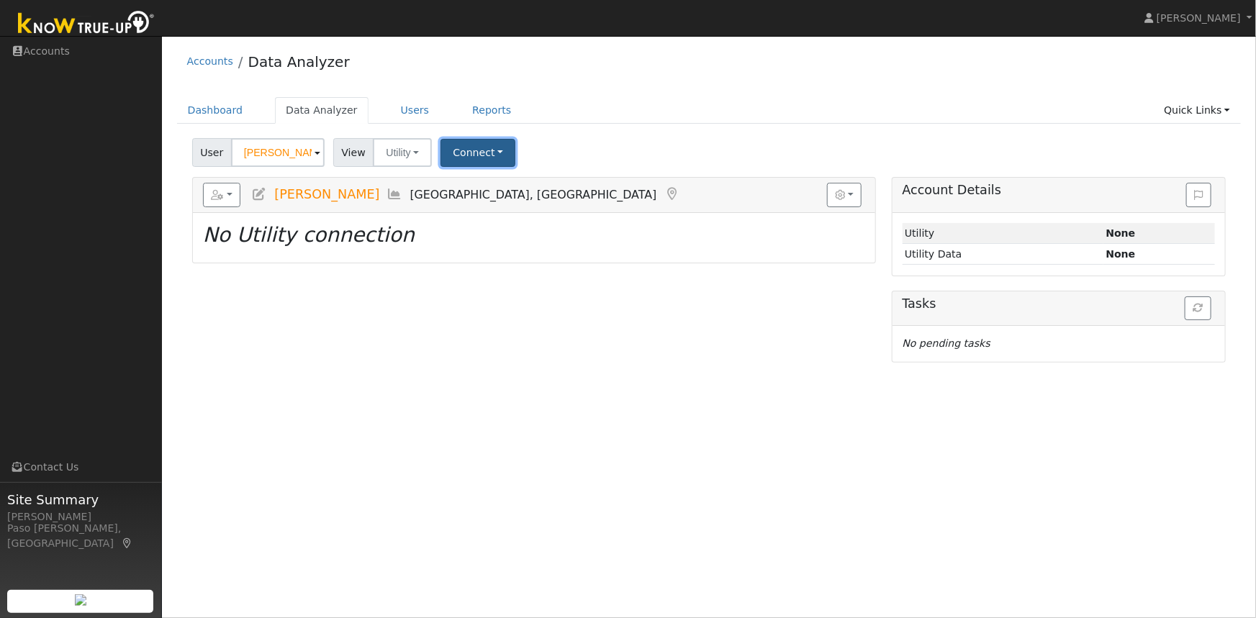
click at [484, 153] on button "Connect" at bounding box center [477, 153] width 75 height 28
click at [470, 211] on link "Quick Connect" at bounding box center [498, 215] width 112 height 20
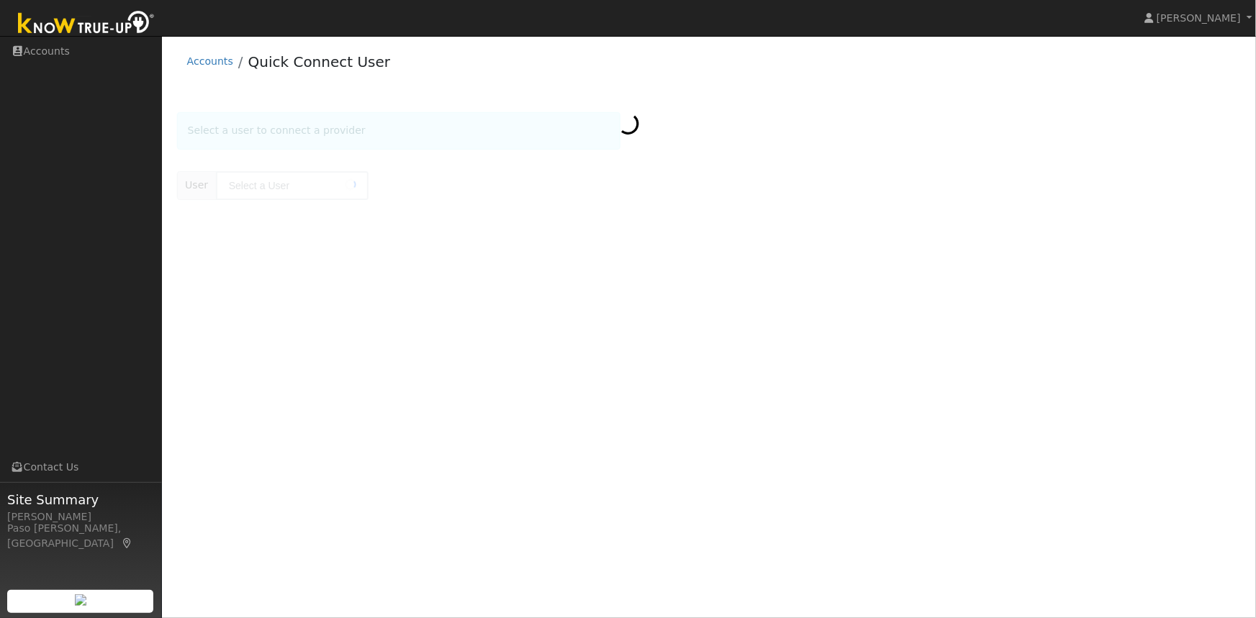
type input "[PERSON_NAME]"
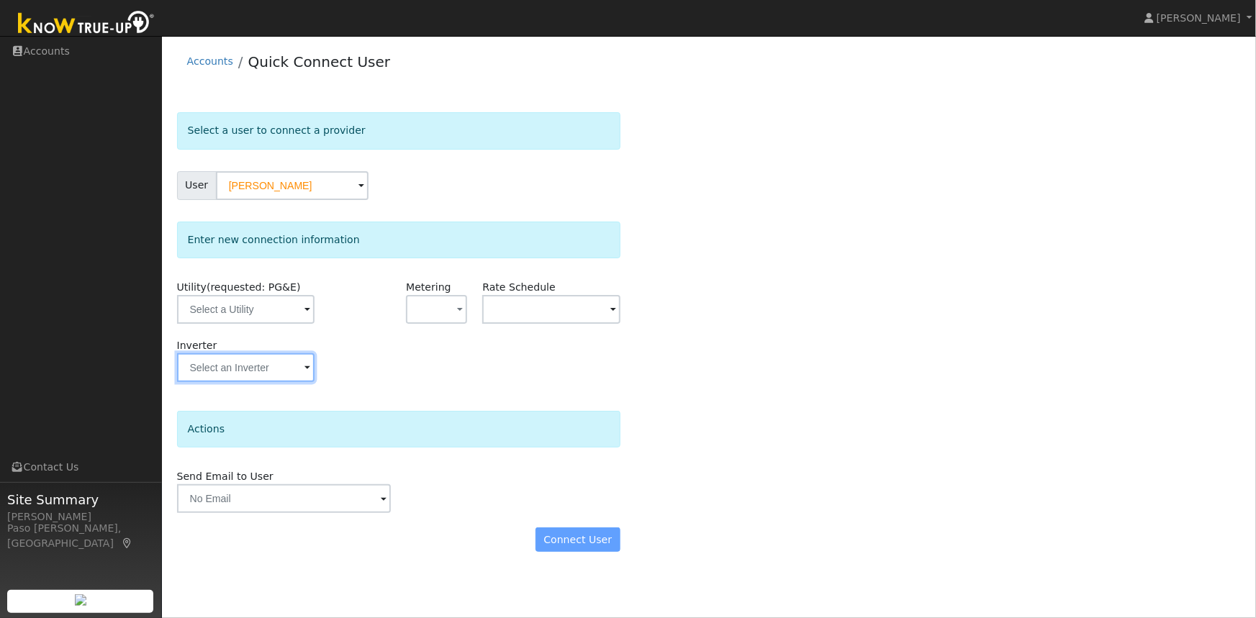
click at [271, 366] on input "text" at bounding box center [245, 367] width 137 height 29
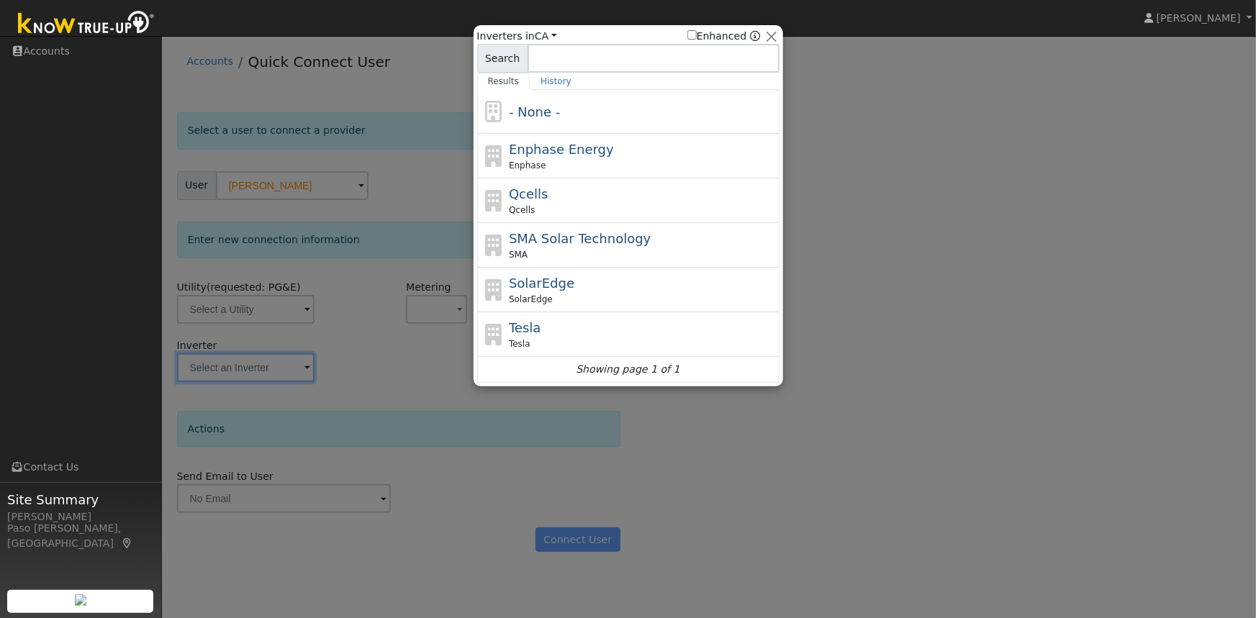
drag, startPoint x: 373, startPoint y: 385, endPoint x: 304, endPoint y: 323, distance: 92.8
click at [373, 384] on div at bounding box center [628, 309] width 1256 height 618
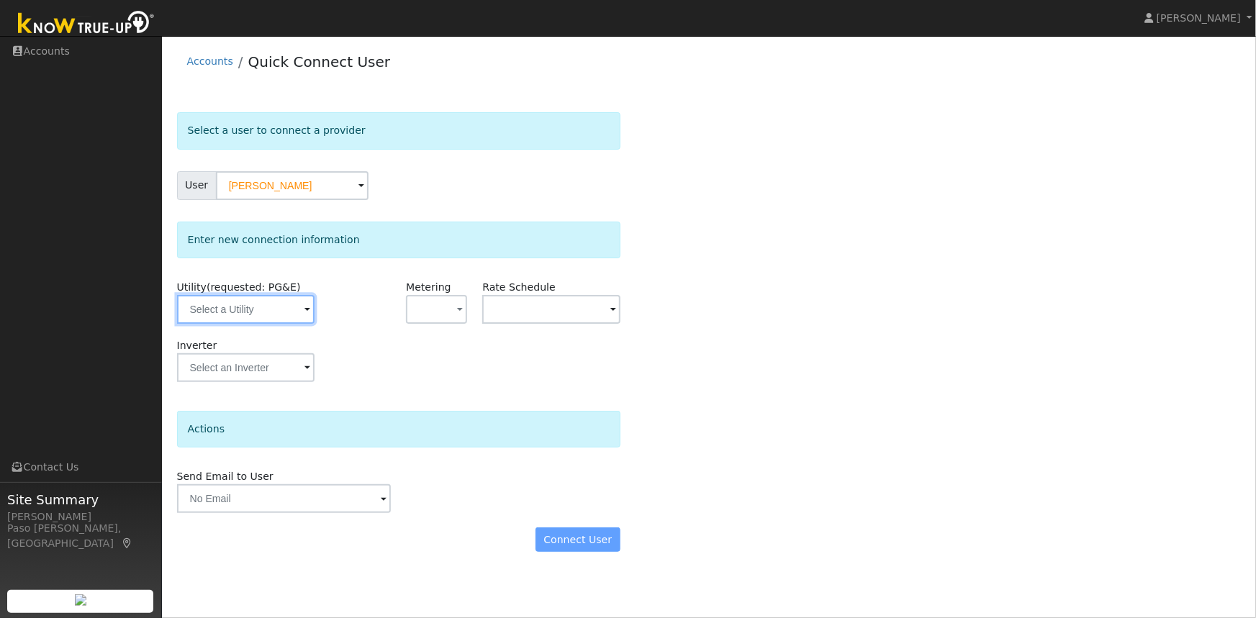
click at [282, 311] on input "text" at bounding box center [245, 309] width 137 height 29
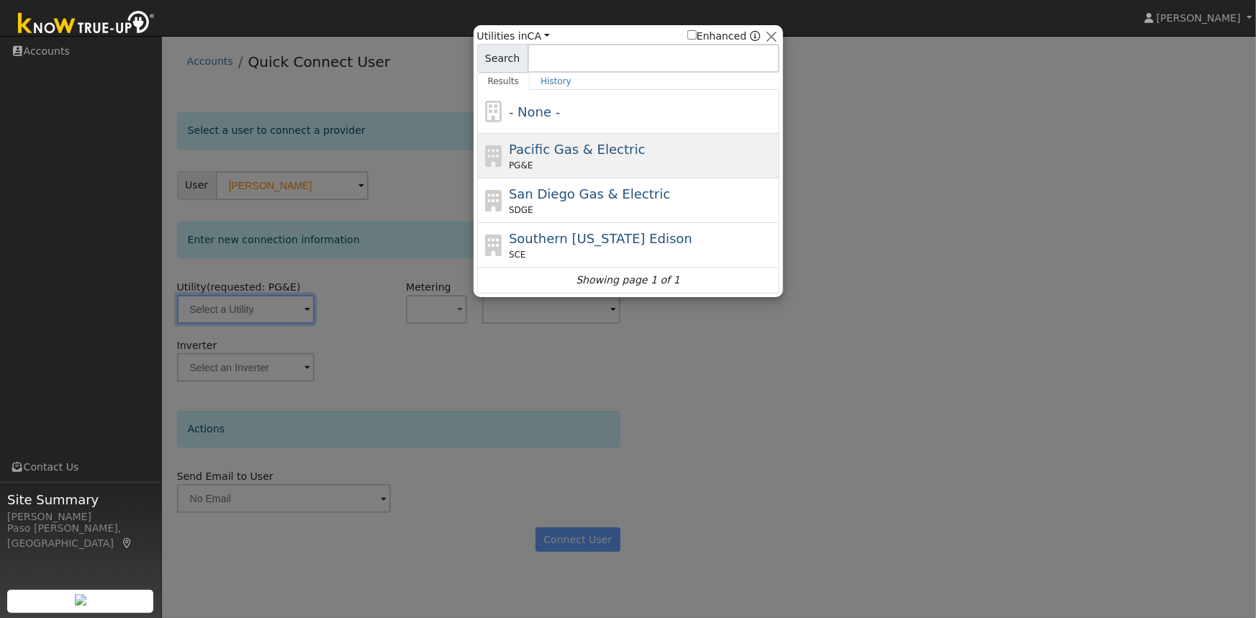
click at [573, 150] on span "Pacific Gas & Electric" at bounding box center [577, 149] width 136 height 15
type input "PG&E"
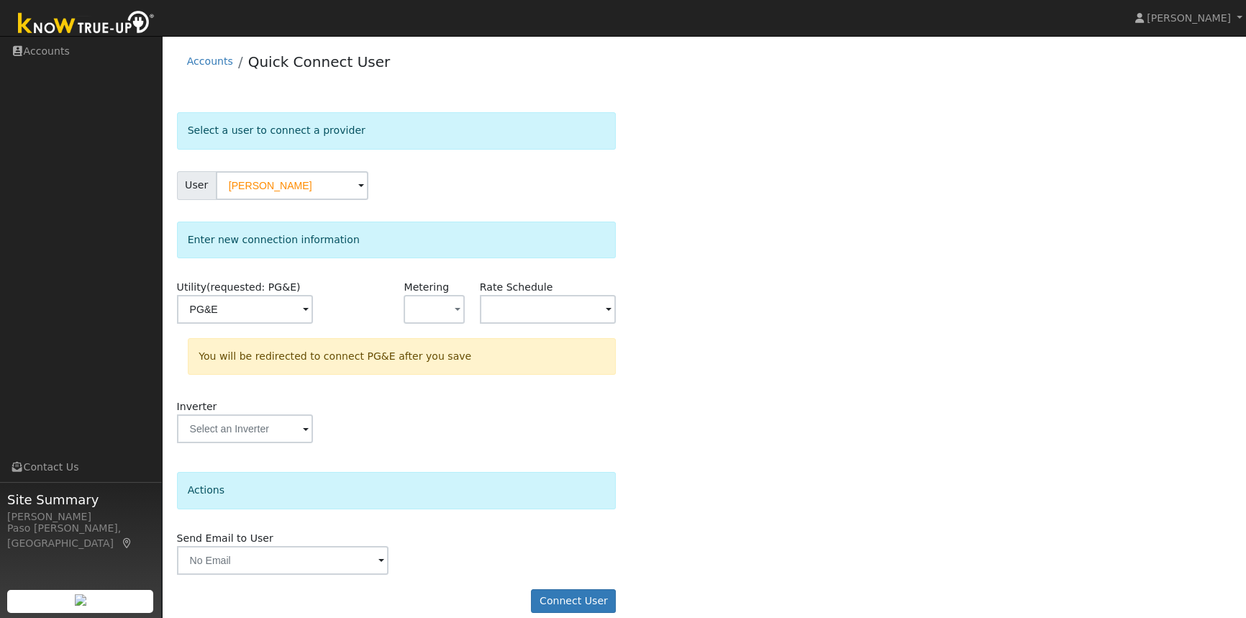
click at [768, 309] on div "Select a user to connect a provider User [PERSON_NAME] Account Default Account …" at bounding box center [704, 369] width 1055 height 515
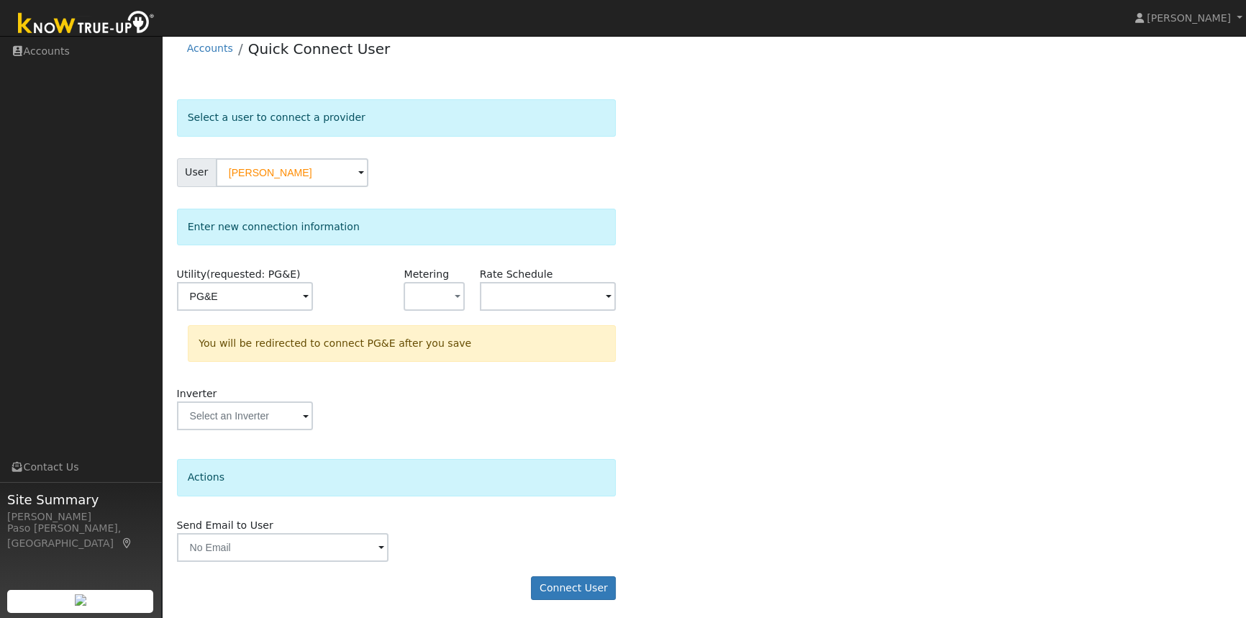
scroll to position [16, 0]
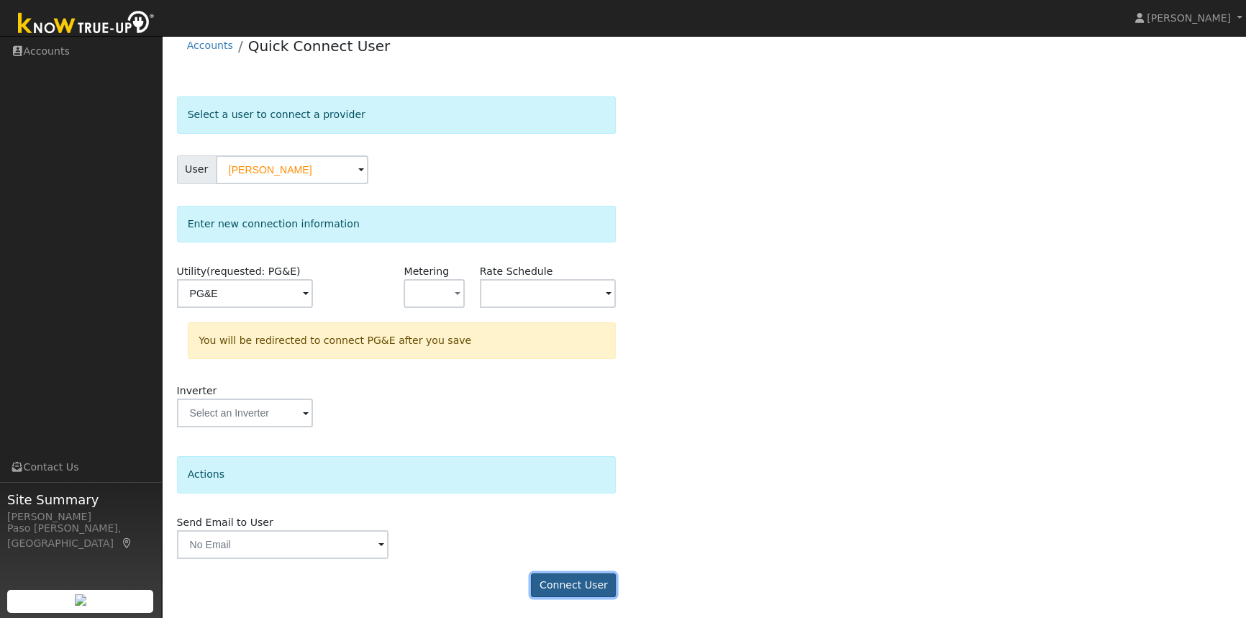
click at [579, 583] on button "Connect User" at bounding box center [573, 586] width 85 height 24
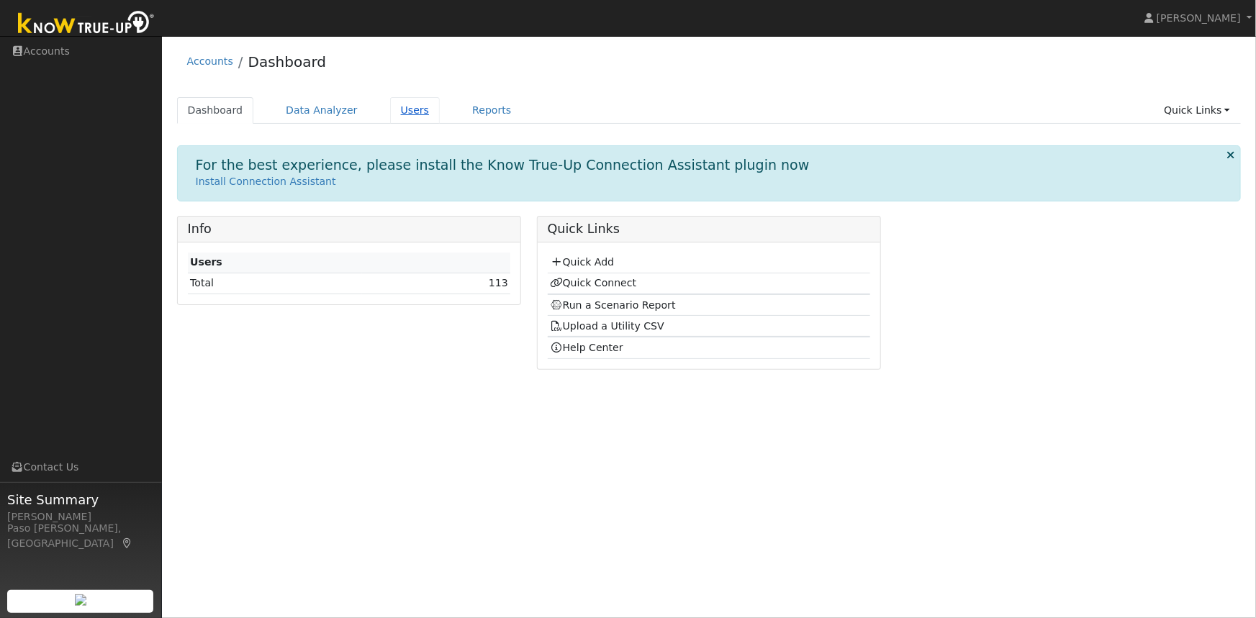
click at [390, 113] on link "Users" at bounding box center [415, 110] width 50 height 27
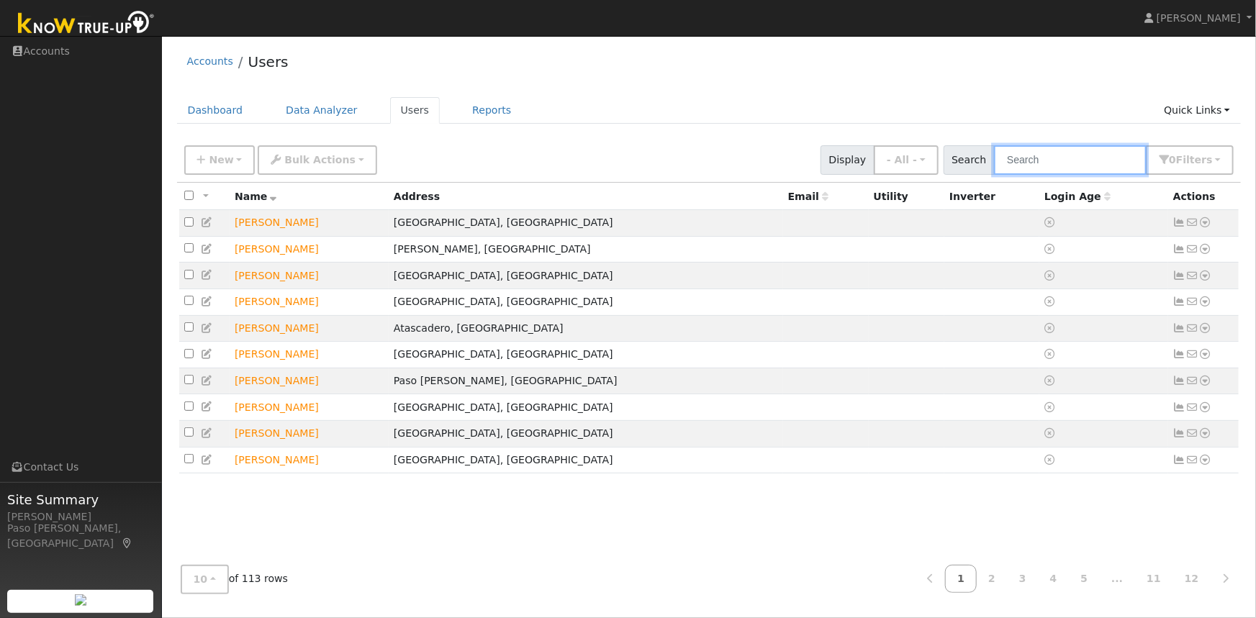
click at [1079, 172] on input "text" at bounding box center [1070, 160] width 153 height 30
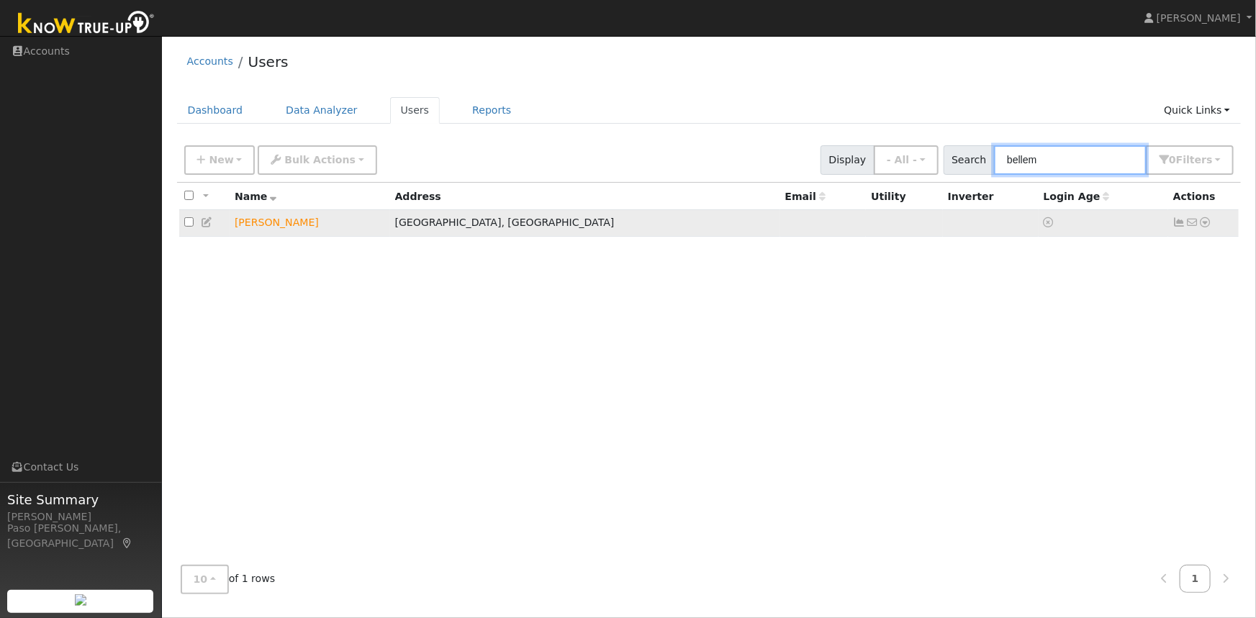
type input "bellem"
click at [1209, 222] on icon at bounding box center [1205, 222] width 13 height 10
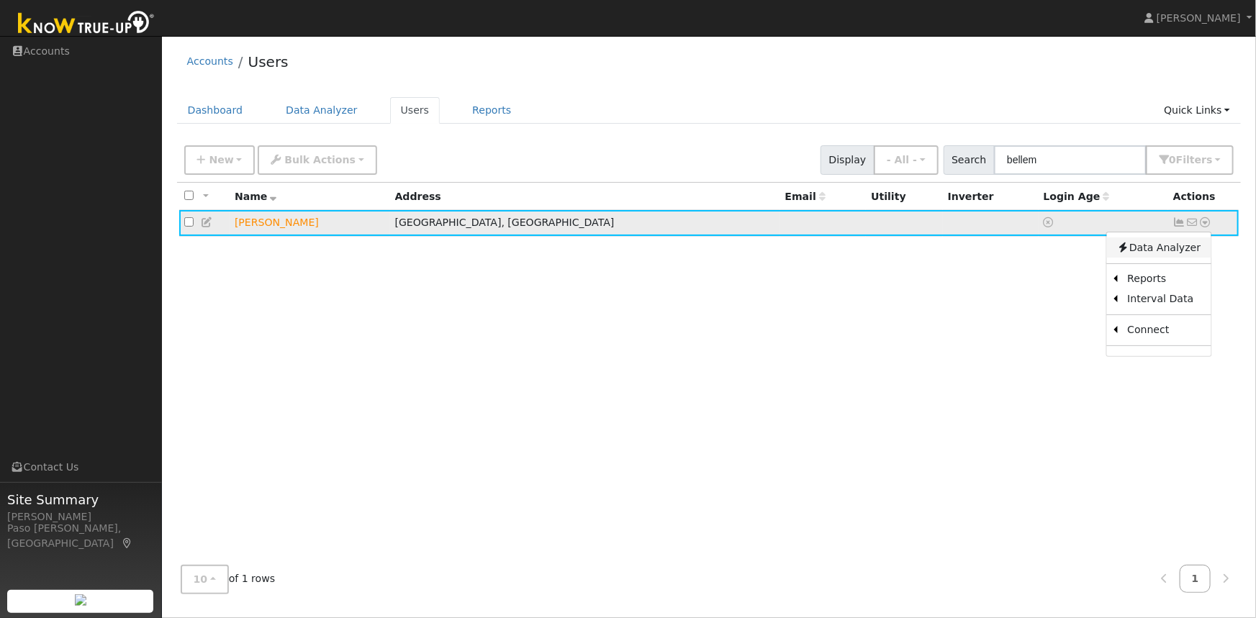
click at [1167, 249] on link "Data Analyzer" at bounding box center [1158, 247] width 104 height 20
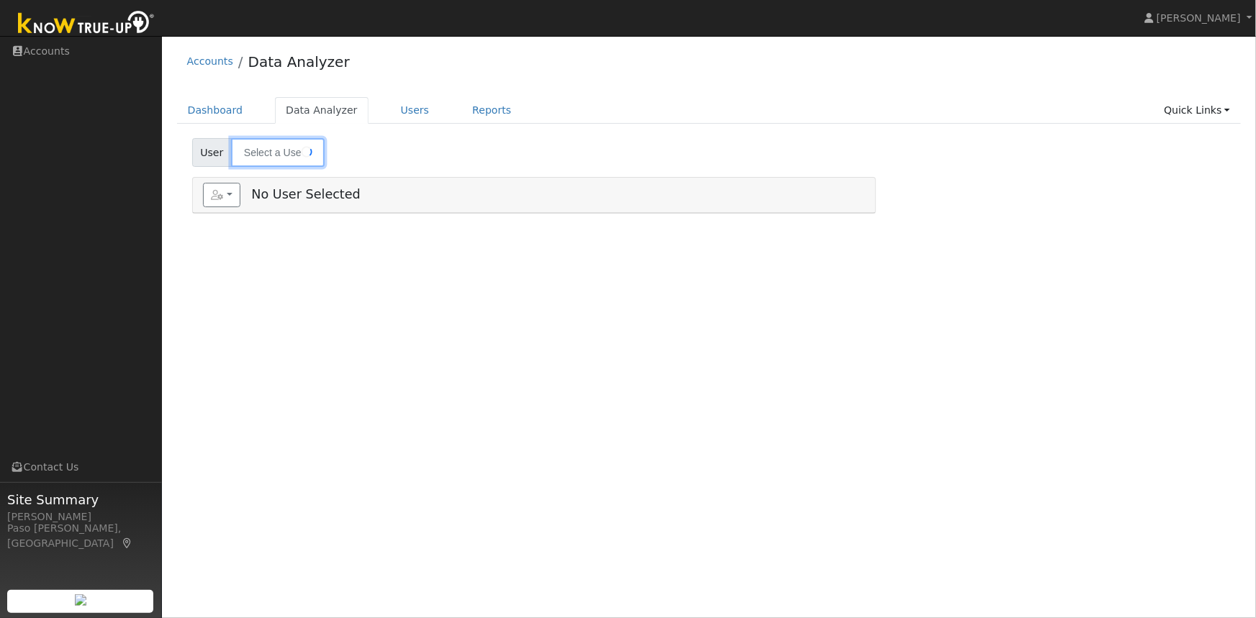
type input "Brian Bellem"
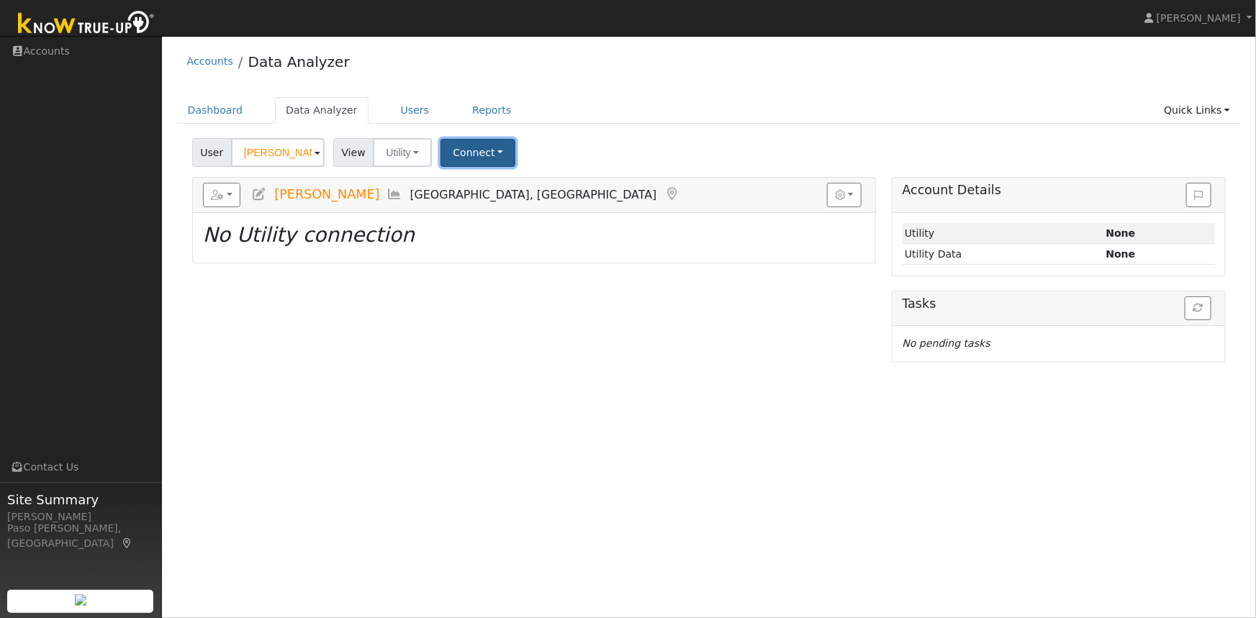
click at [489, 159] on button "Connect" at bounding box center [477, 153] width 75 height 28
click at [476, 213] on link "Quick Connect" at bounding box center [498, 215] width 112 height 20
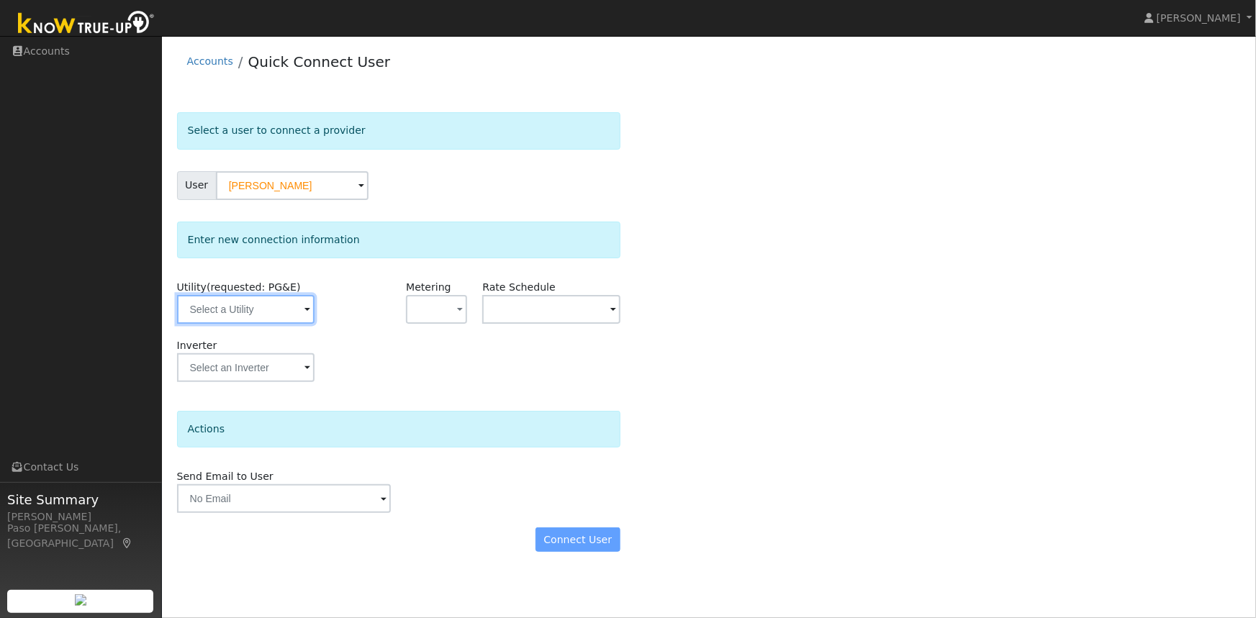
click at [266, 305] on input "text" at bounding box center [245, 309] width 137 height 29
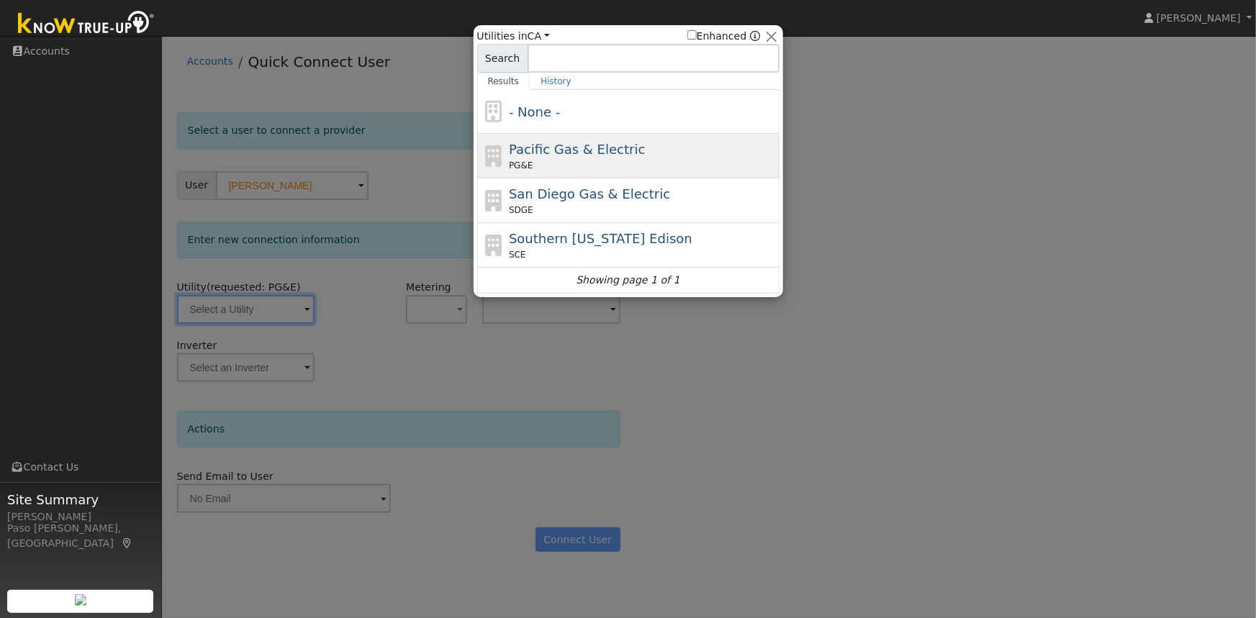
click at [589, 156] on span "Pacific Gas & Electric" at bounding box center [577, 149] width 136 height 15
type input "PG&E"
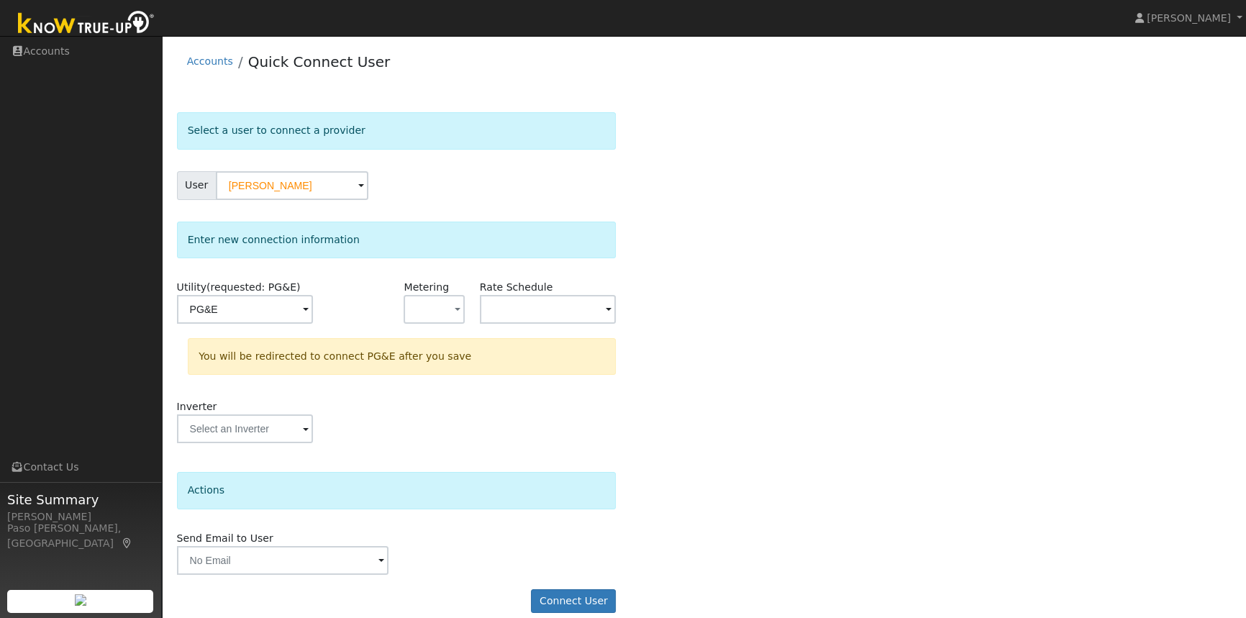
drag, startPoint x: 770, startPoint y: 371, endPoint x: 770, endPoint y: 359, distance: 11.5
click at [770, 361] on div "Select a user to connect a provider User [PERSON_NAME] Account Default Account …" at bounding box center [704, 369] width 1055 height 515
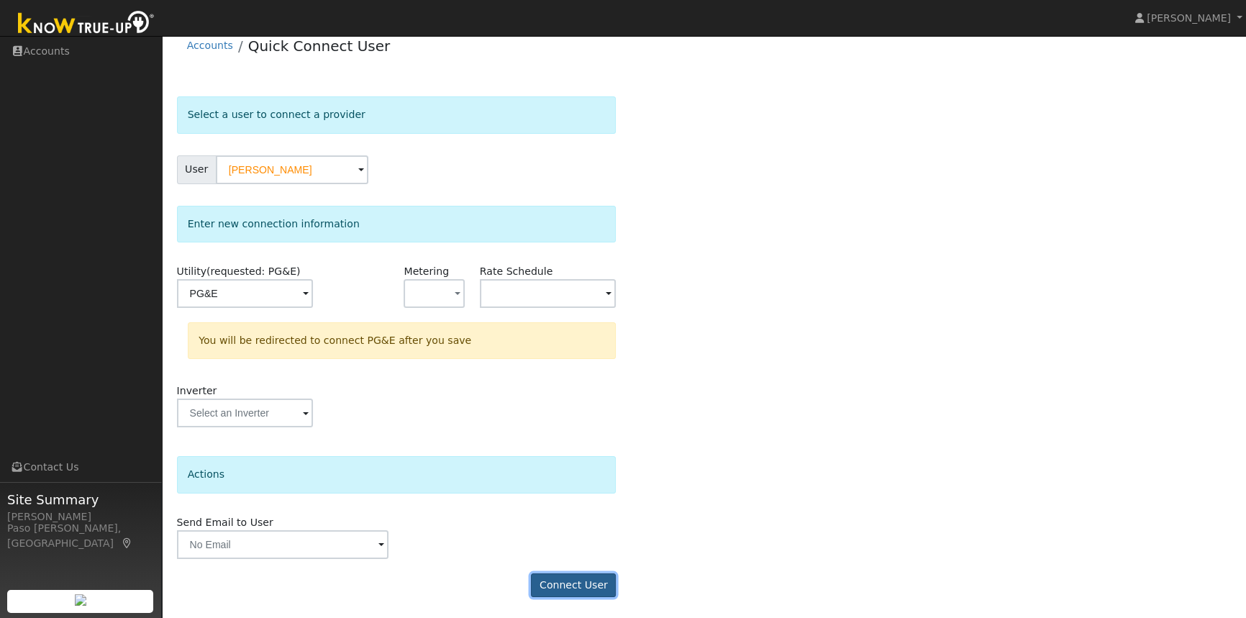
click at [592, 589] on button "Connect User" at bounding box center [573, 586] width 85 height 24
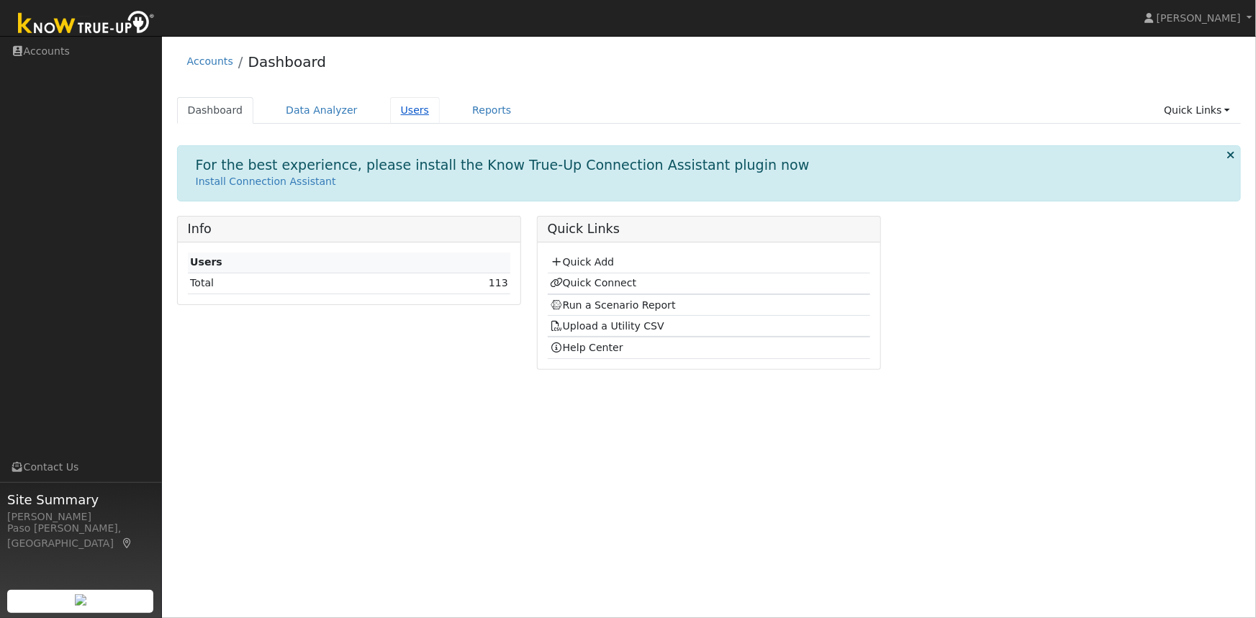
click at [396, 110] on link "Users" at bounding box center [415, 110] width 50 height 27
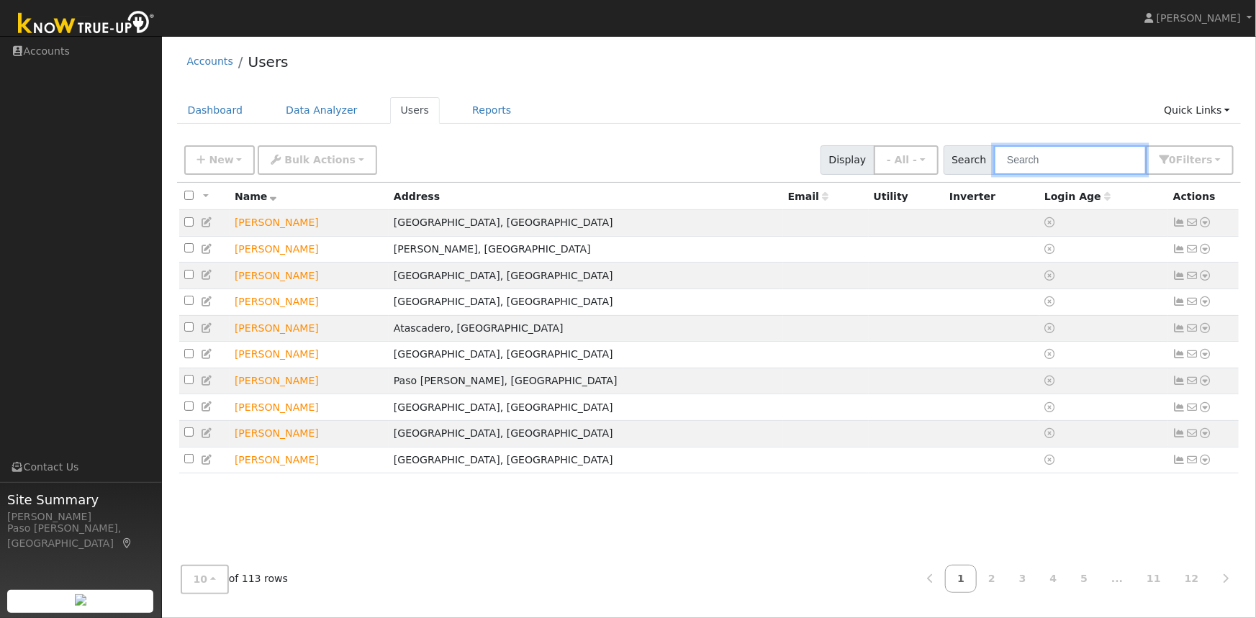
click at [1035, 159] on input "text" at bounding box center [1070, 160] width 153 height 30
paste input "Bellem"
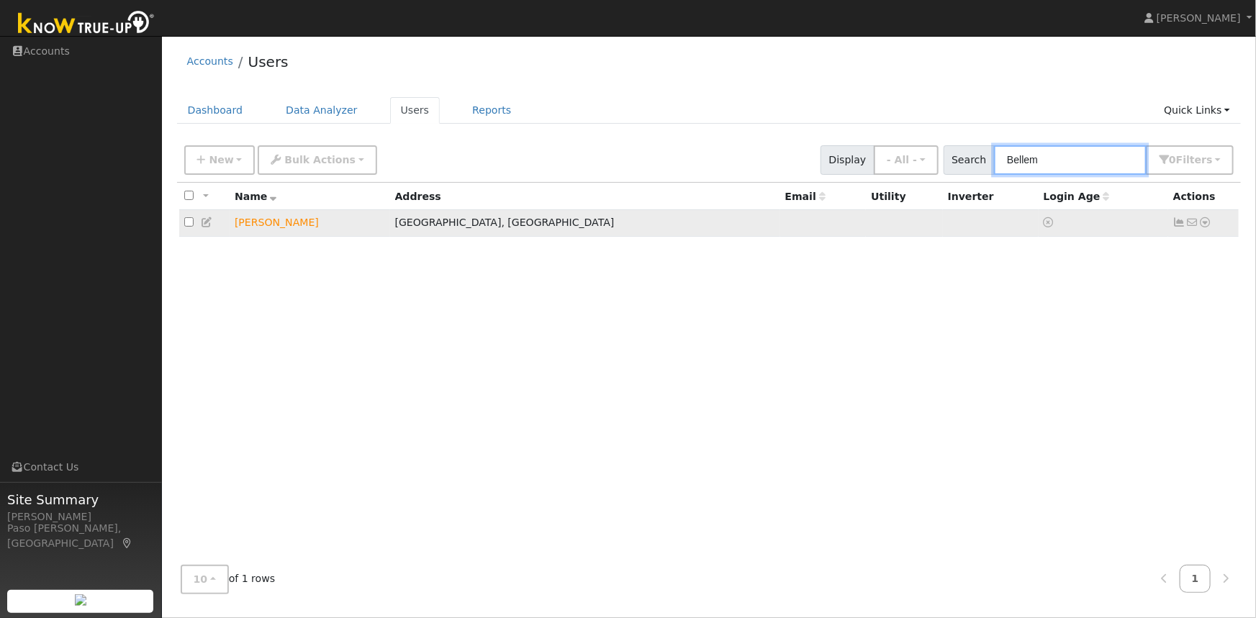
type input "Bellem"
click at [1206, 225] on icon at bounding box center [1205, 222] width 13 height 10
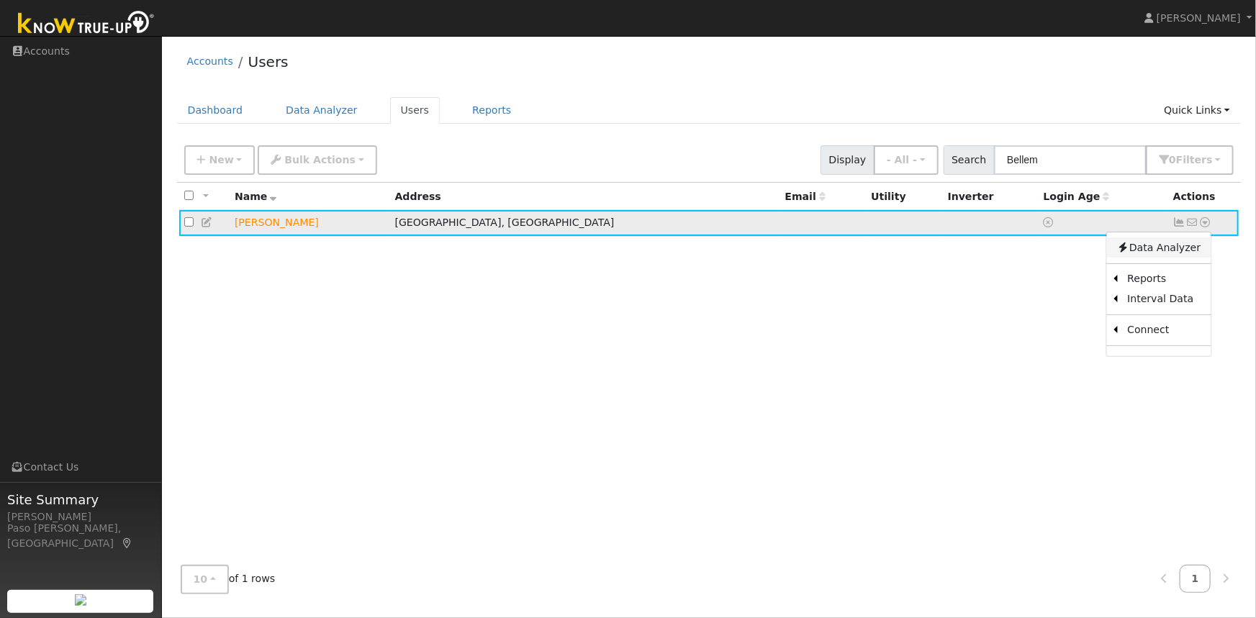
click at [1159, 248] on link "Data Analyzer" at bounding box center [1158, 247] width 104 height 20
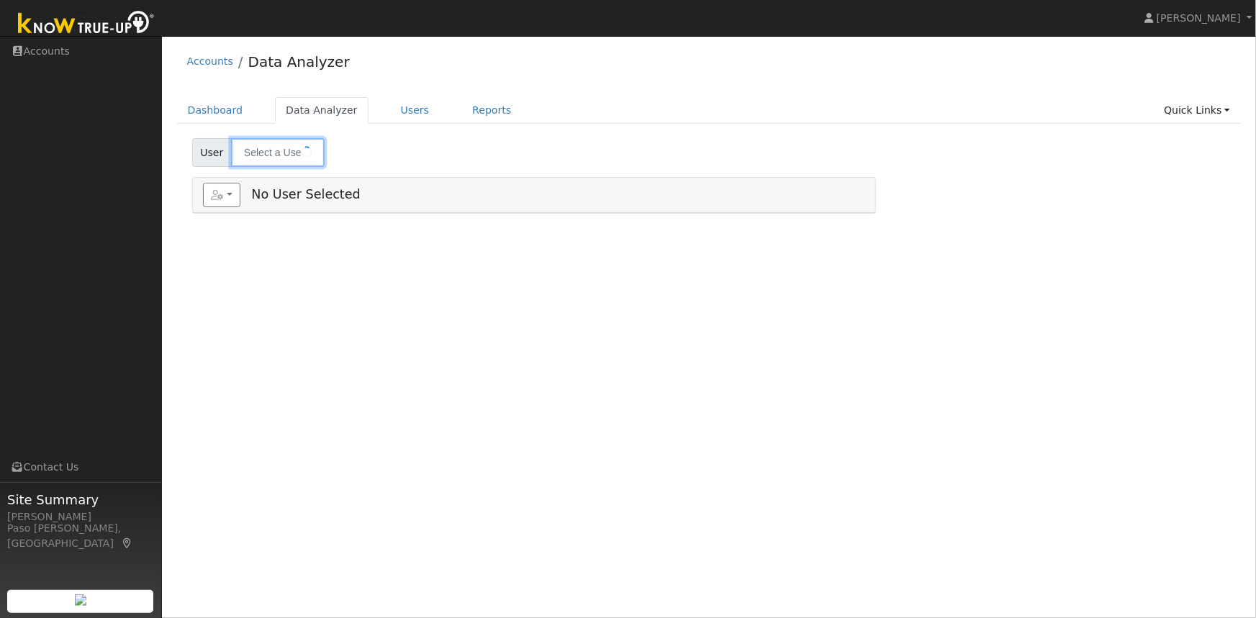
type input "[PERSON_NAME]"
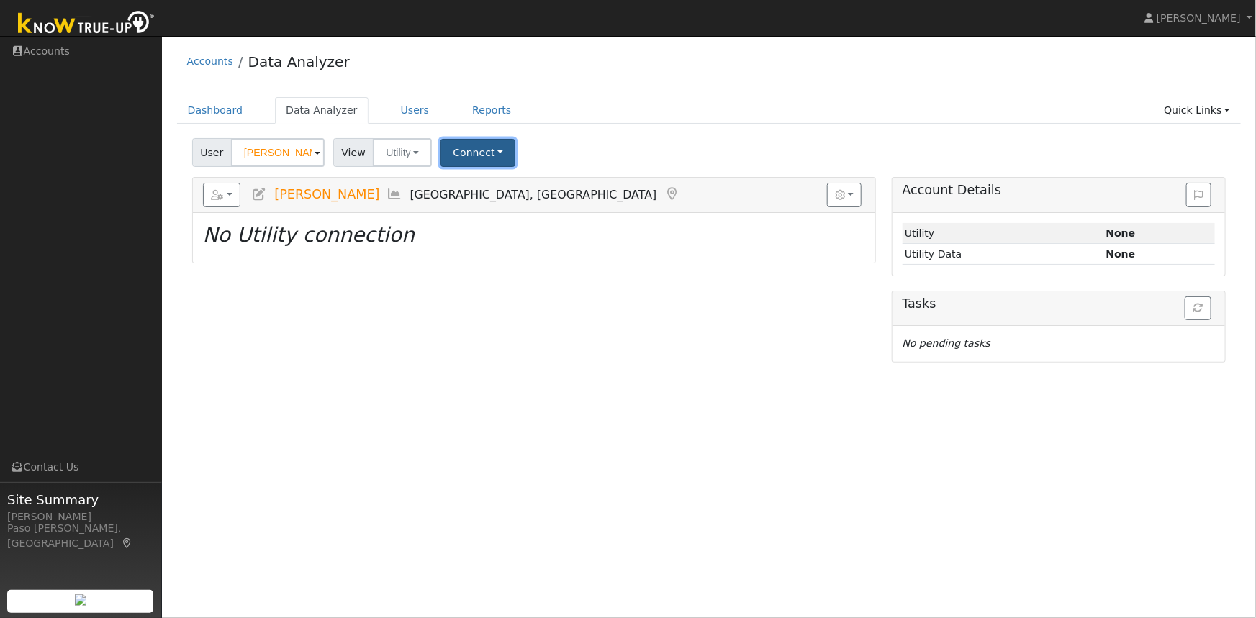
click at [471, 148] on button "Connect" at bounding box center [477, 153] width 75 height 28
click at [481, 218] on link "Quick Connect" at bounding box center [498, 215] width 112 height 20
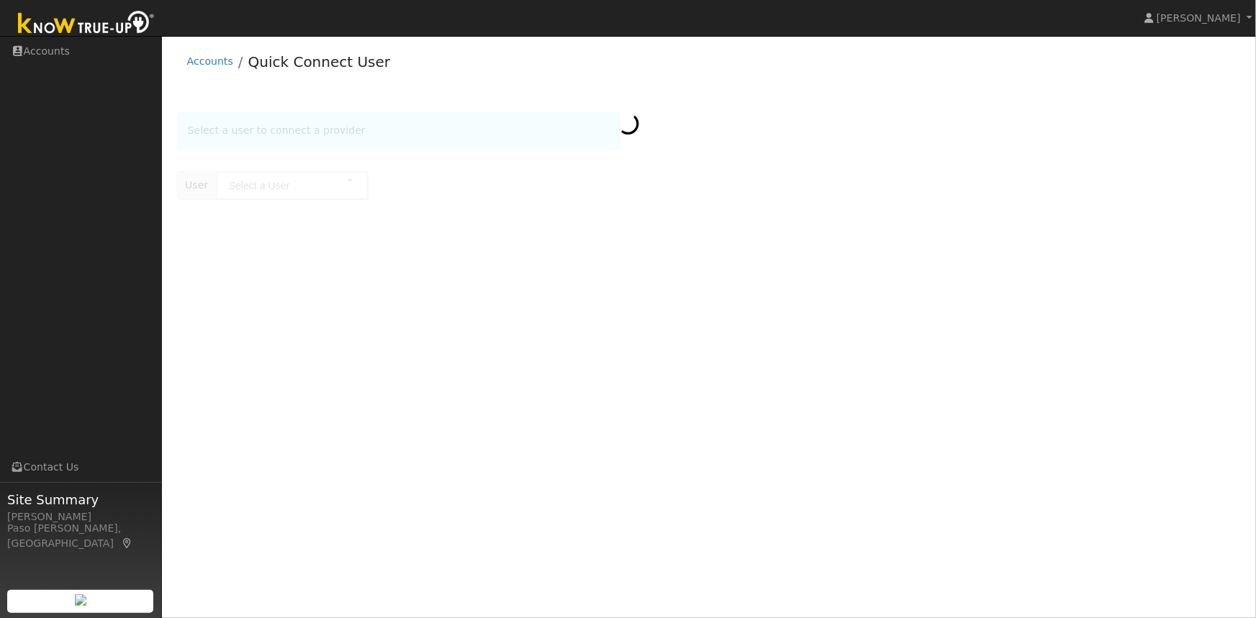
type input "[PERSON_NAME]"
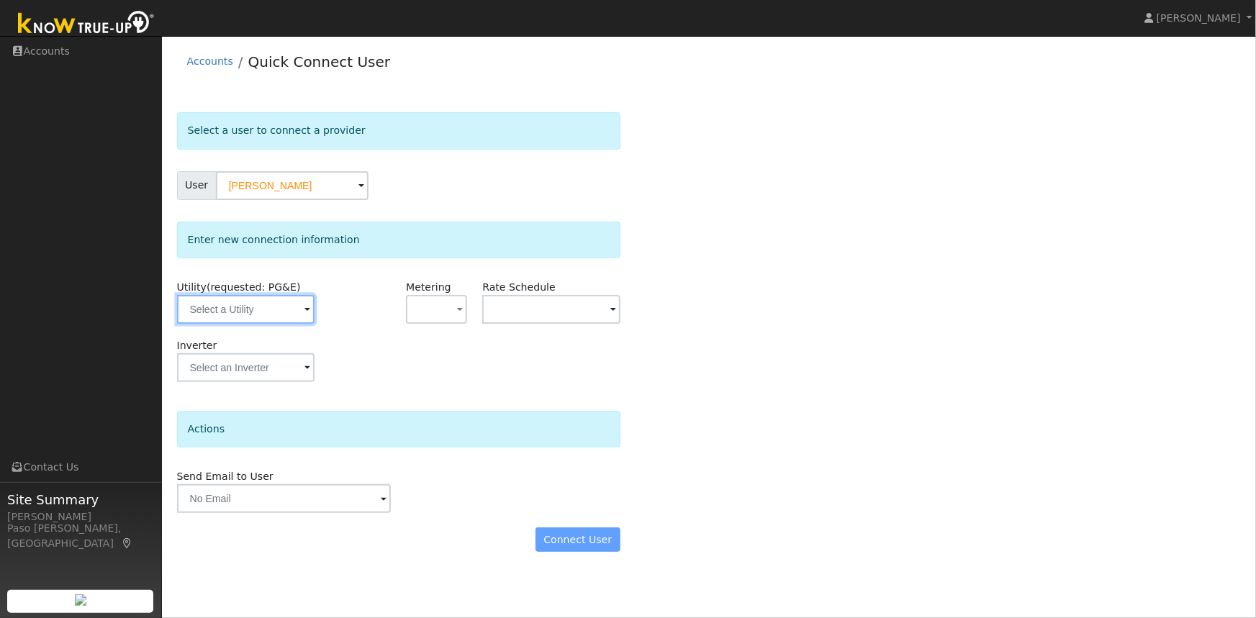
click at [283, 312] on input "text" at bounding box center [245, 309] width 137 height 29
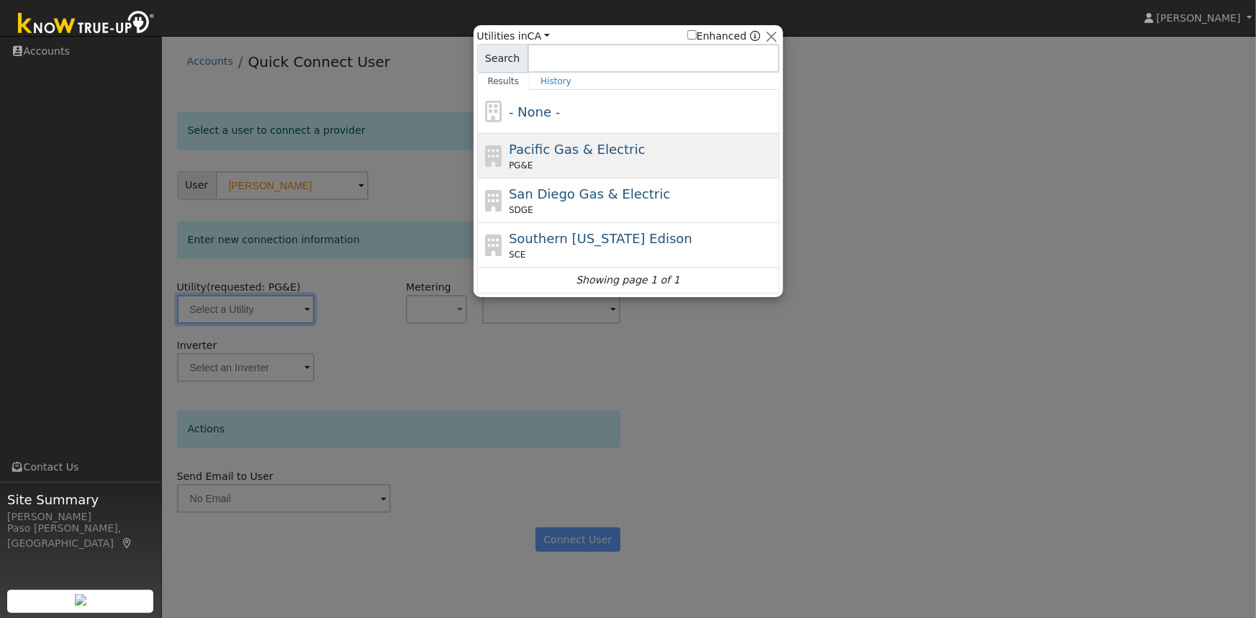
click at [571, 153] on span "Pacific Gas & Electric" at bounding box center [577, 149] width 136 height 15
type input "PG&E"
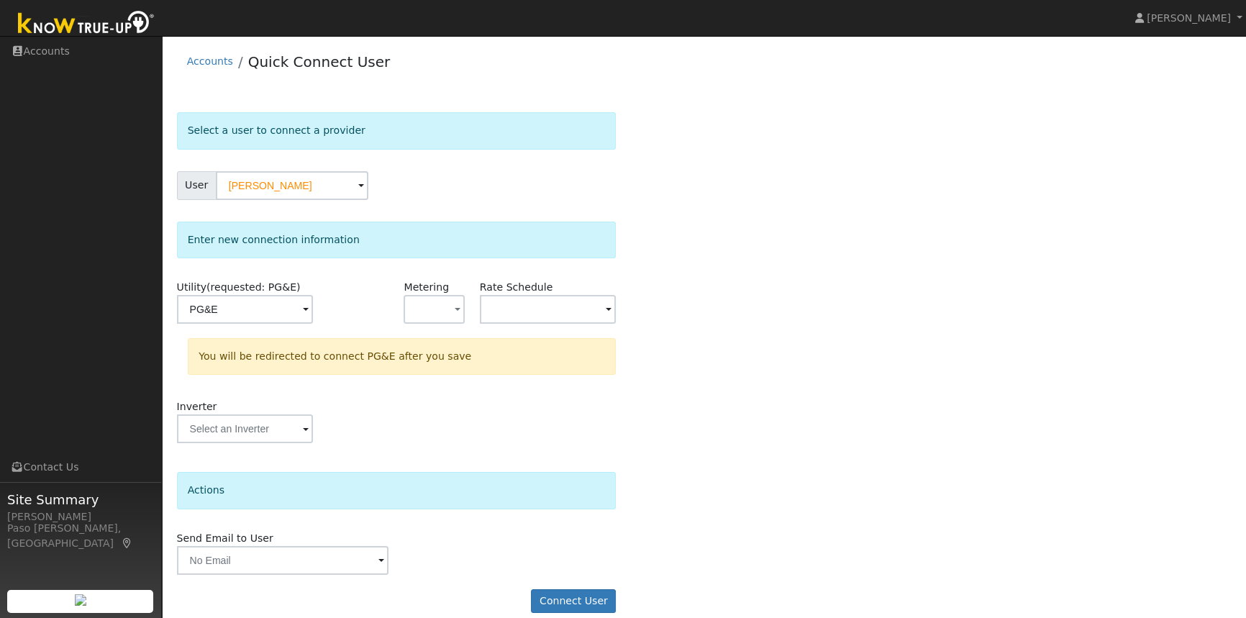
click at [806, 315] on div "Select a user to connect a provider User [PERSON_NAME] Account Default Account …" at bounding box center [704, 369] width 1055 height 515
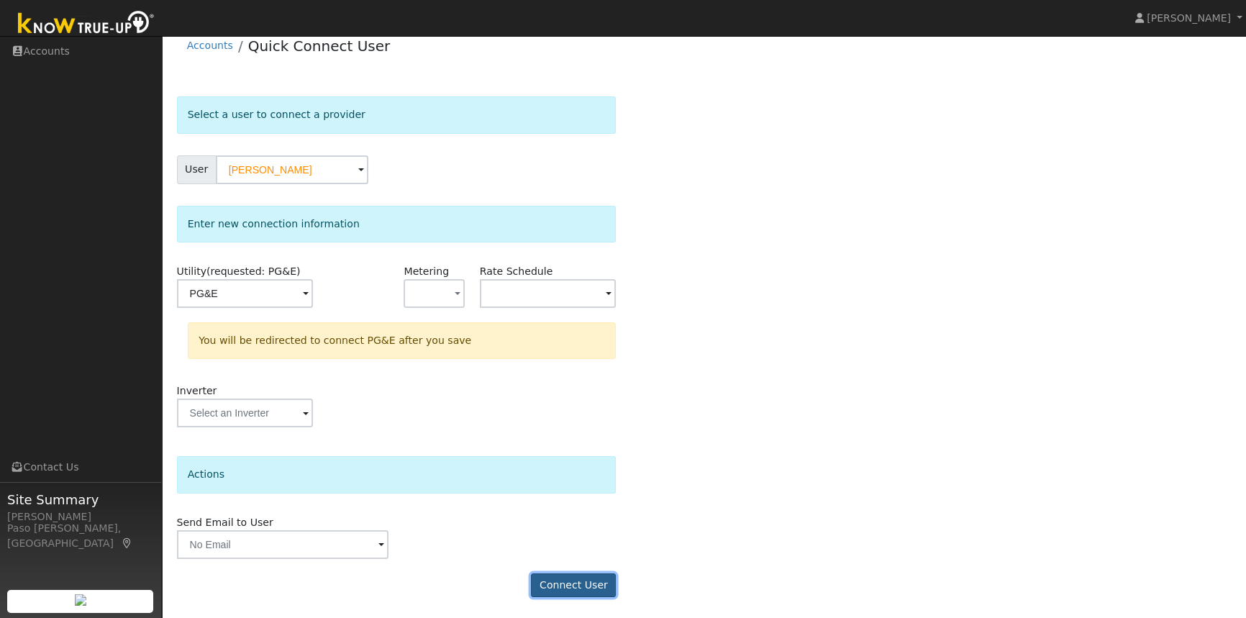
click at [587, 589] on button "Connect User" at bounding box center [573, 586] width 85 height 24
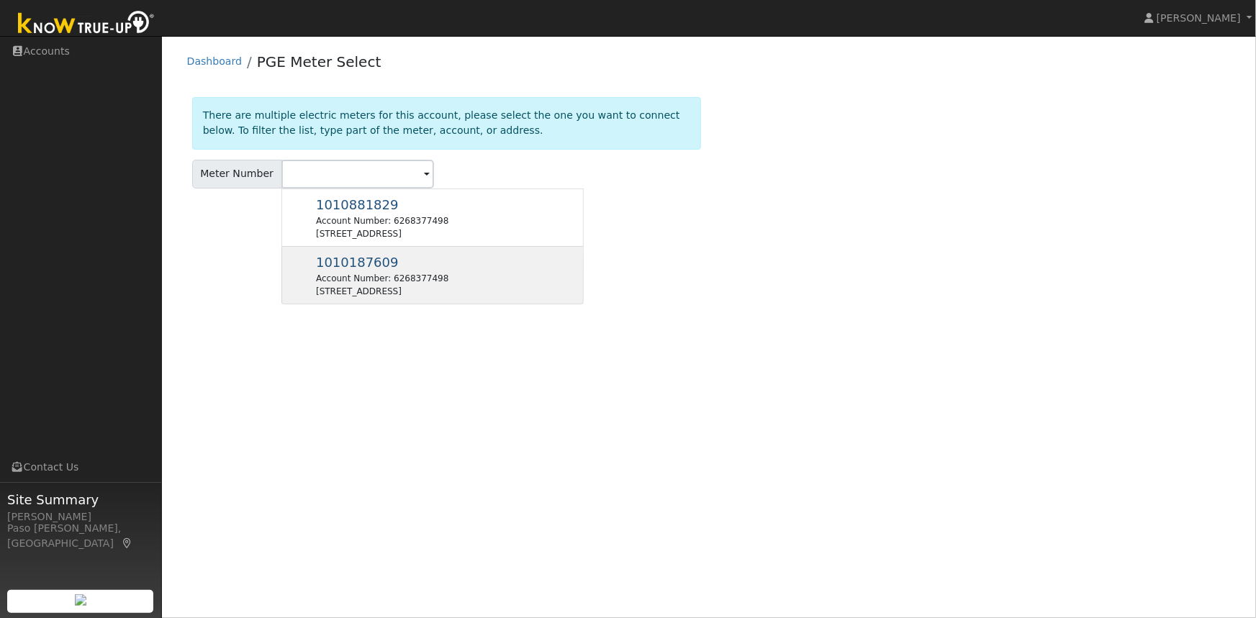
click at [353, 278] on div "Account Number: 6268377498" at bounding box center [382, 278] width 132 height 13
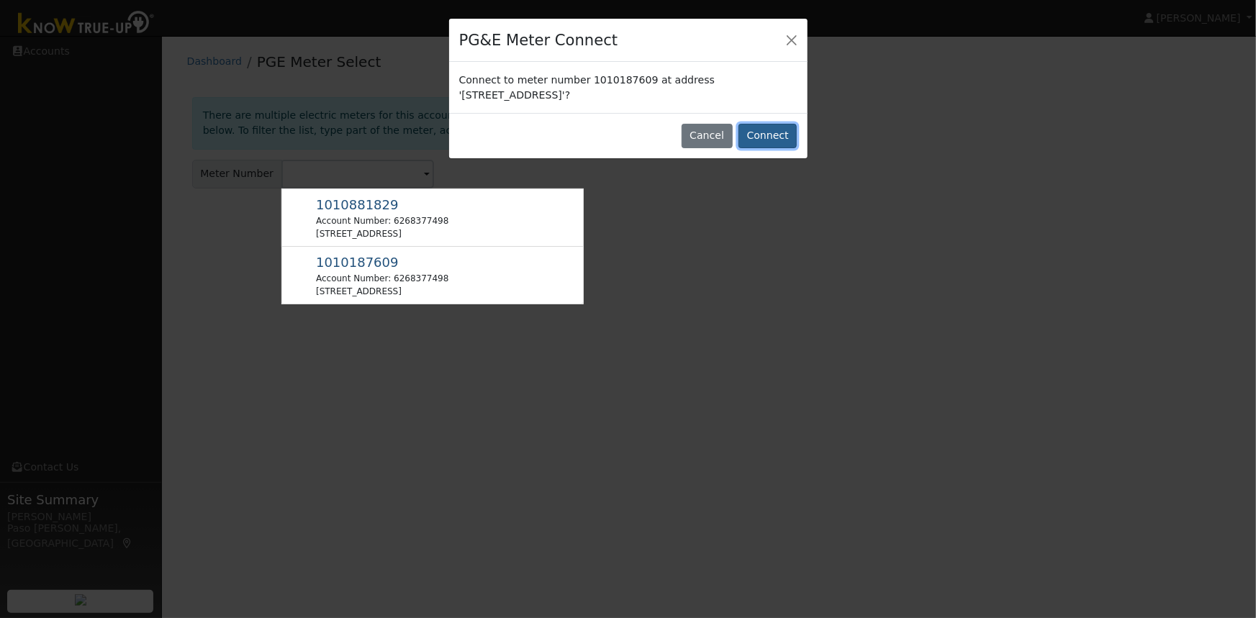
click at [772, 137] on button "Connect" at bounding box center [767, 136] width 58 height 24
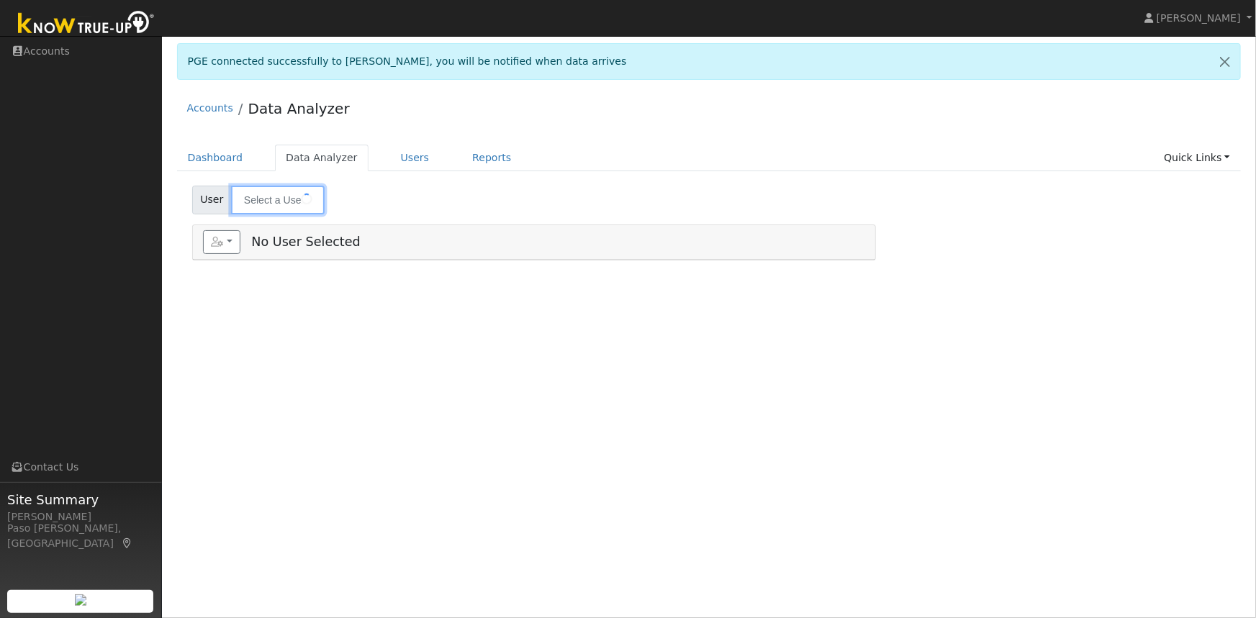
type input "[PERSON_NAME]"
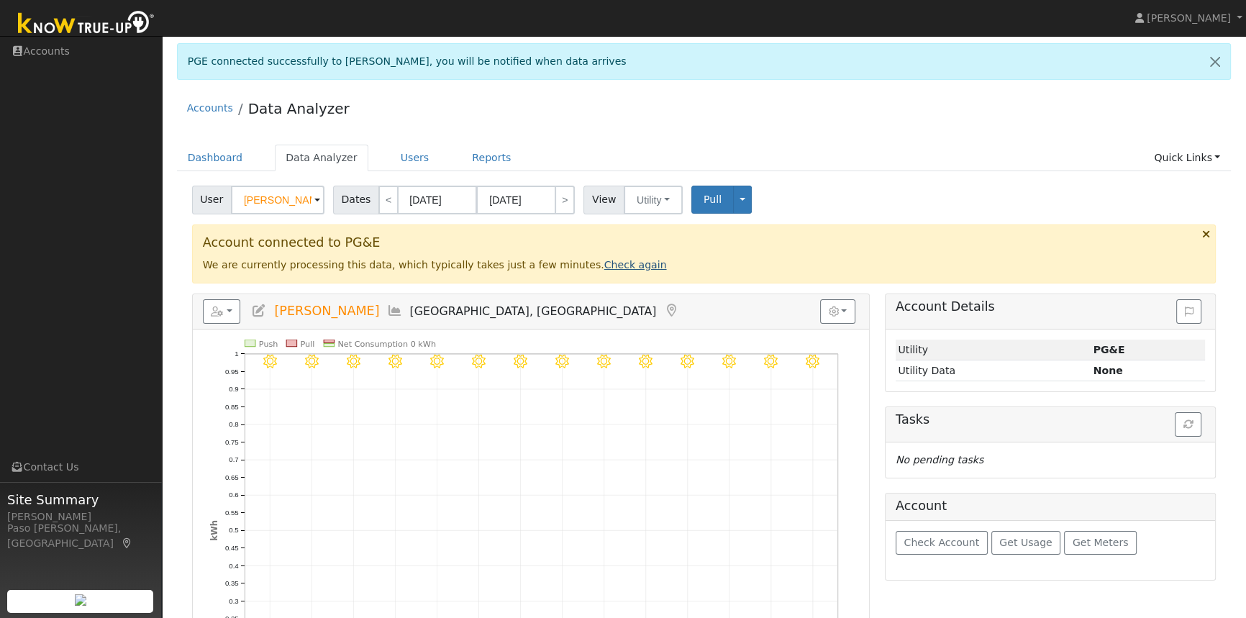
click at [604, 269] on link "Check again" at bounding box center [635, 265] width 63 height 12
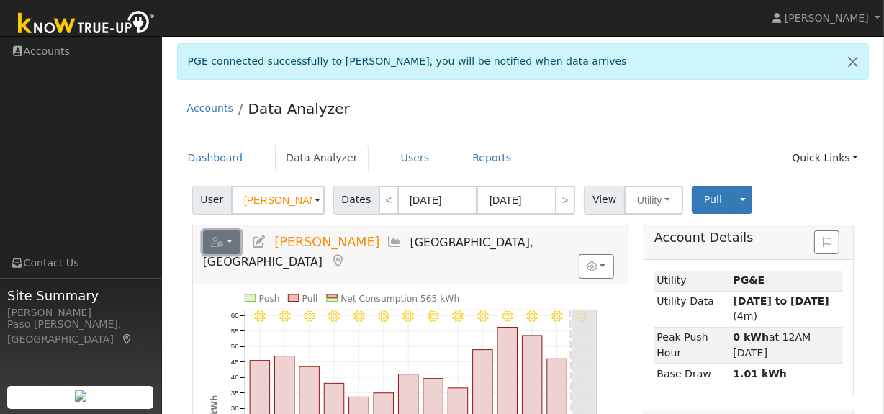
click at [228, 243] on button "button" at bounding box center [222, 242] width 38 height 24
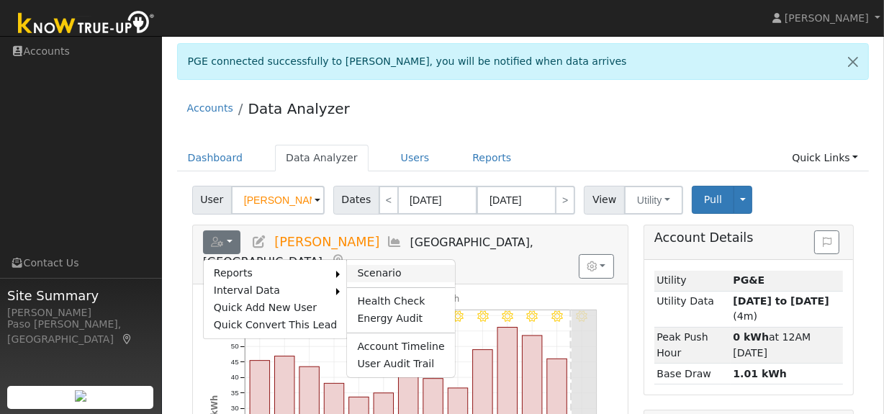
click at [368, 273] on link "Scenario" at bounding box center [400, 273] width 107 height 17
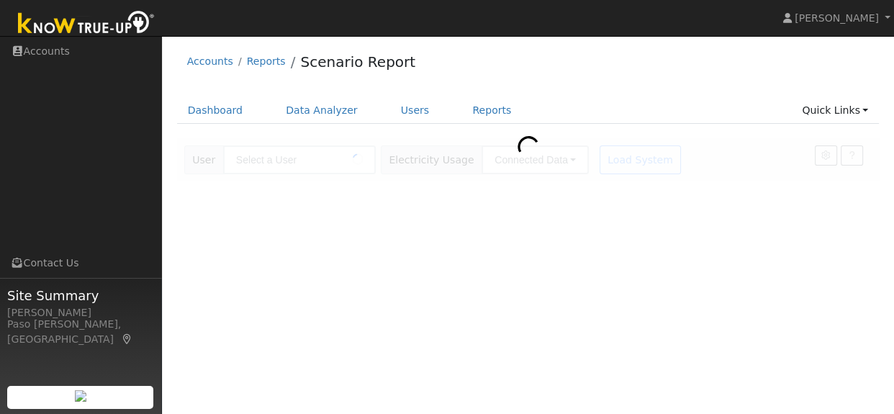
type input "[PERSON_NAME]"
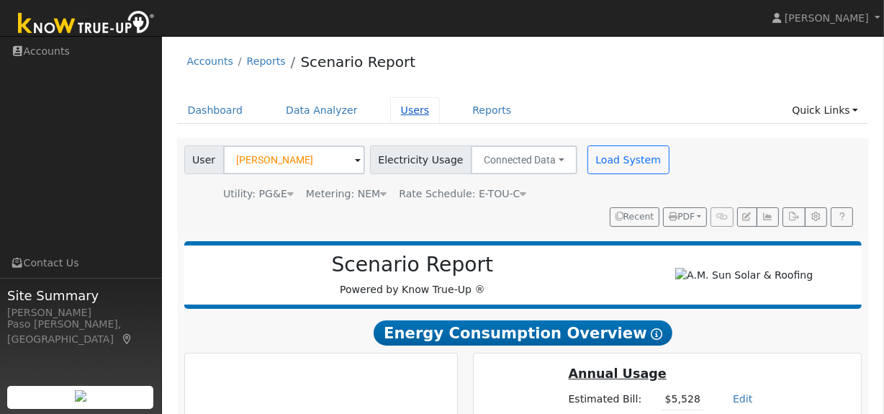
click at [398, 106] on link "Users" at bounding box center [415, 110] width 50 height 27
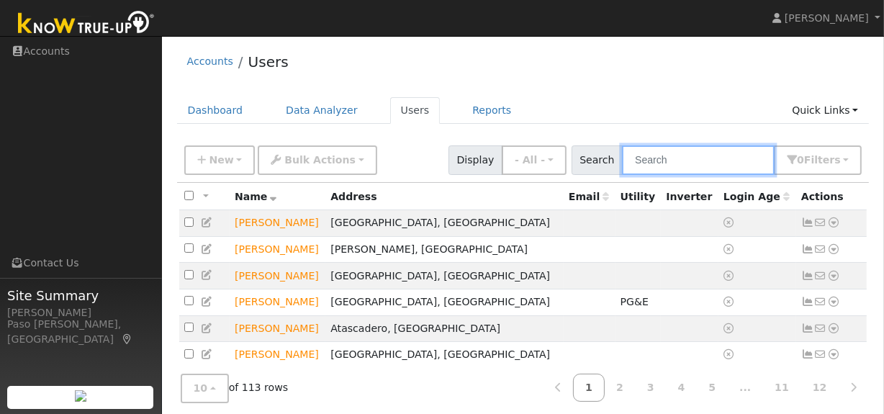
click at [671, 161] on input "text" at bounding box center [698, 160] width 153 height 30
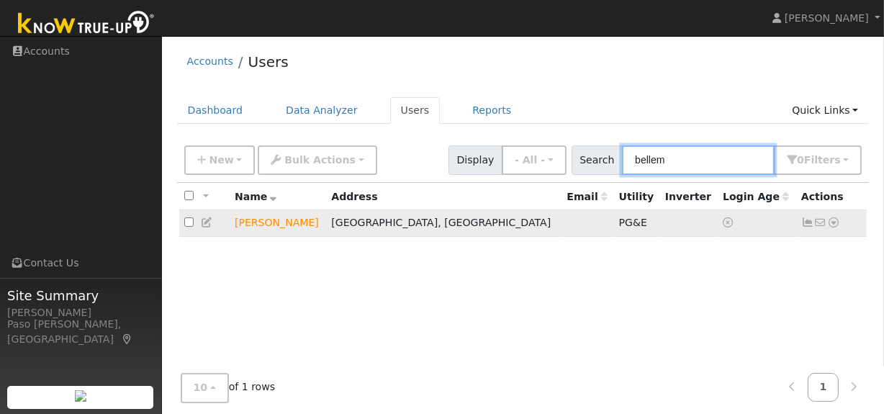
type input "bellem"
click at [835, 225] on icon at bounding box center [833, 222] width 13 height 10
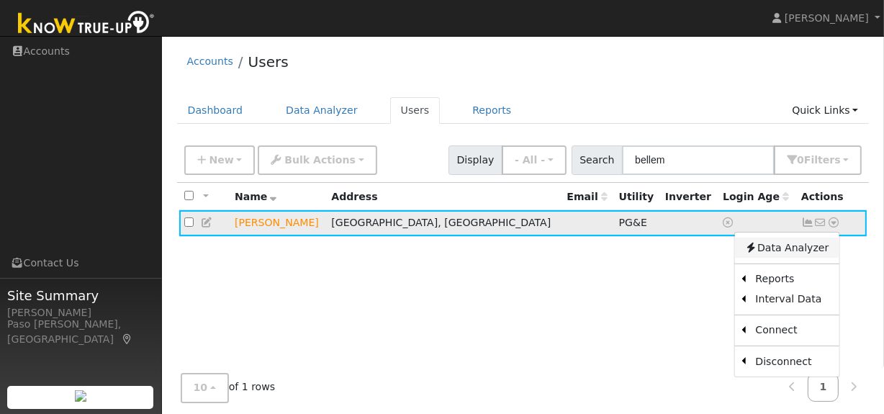
click at [784, 251] on link "Data Analyzer" at bounding box center [786, 247] width 104 height 20
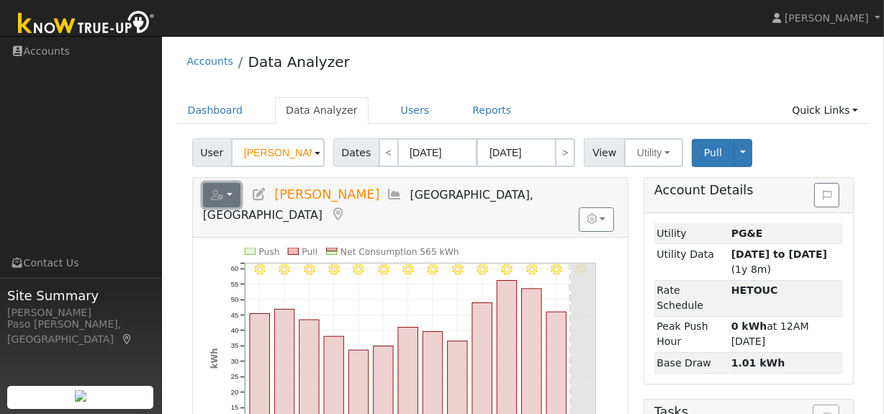
click at [226, 195] on button "button" at bounding box center [222, 195] width 38 height 24
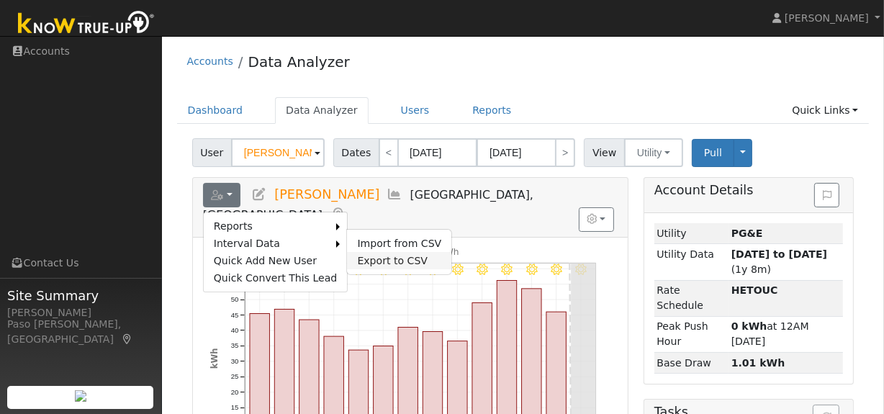
click at [387, 261] on link "Export to CSV" at bounding box center [399, 260] width 104 height 17
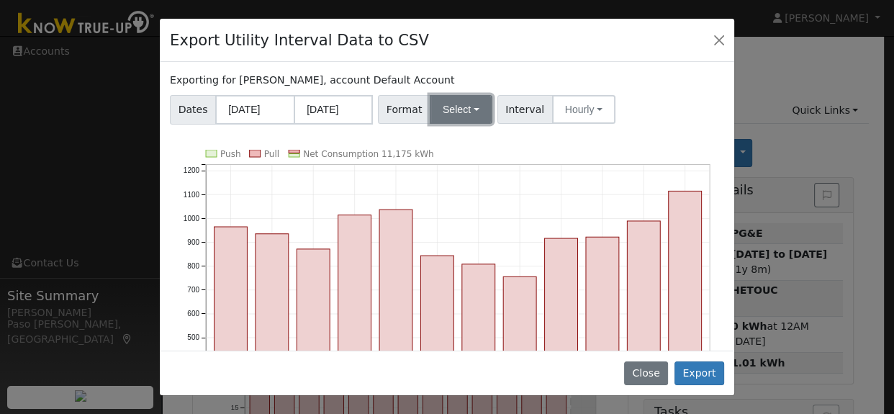
click at [453, 103] on button "Select" at bounding box center [461, 109] width 63 height 29
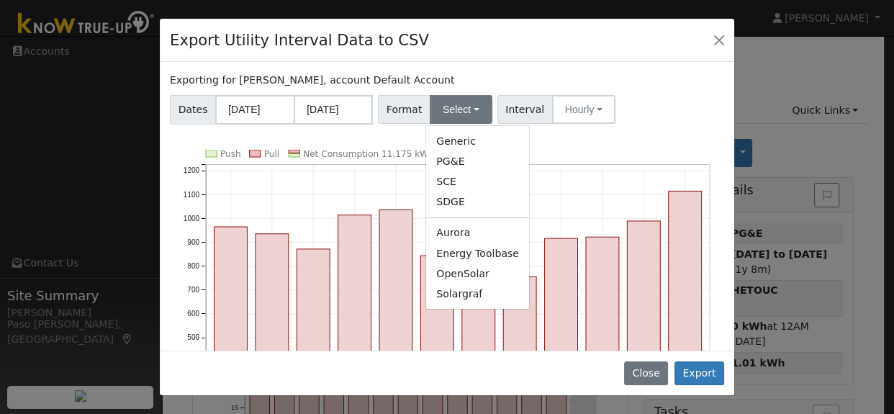
click at [458, 289] on link "Solargraf" at bounding box center [477, 294] width 103 height 20
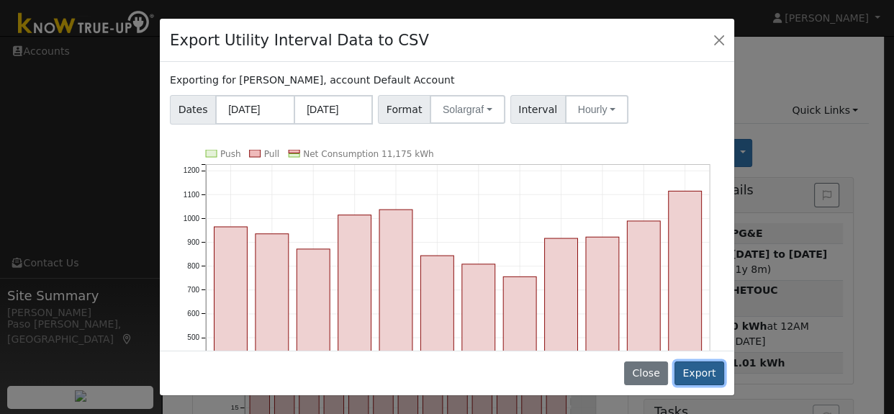
click at [694, 375] on button "Export" at bounding box center [699, 373] width 50 height 24
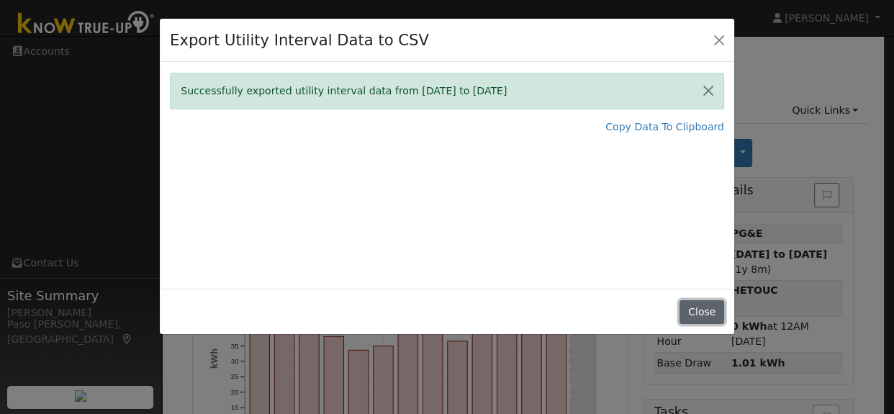
click at [705, 311] on button "Close" at bounding box center [701, 312] width 44 height 24
